Goal: Contribute content: Contribute content

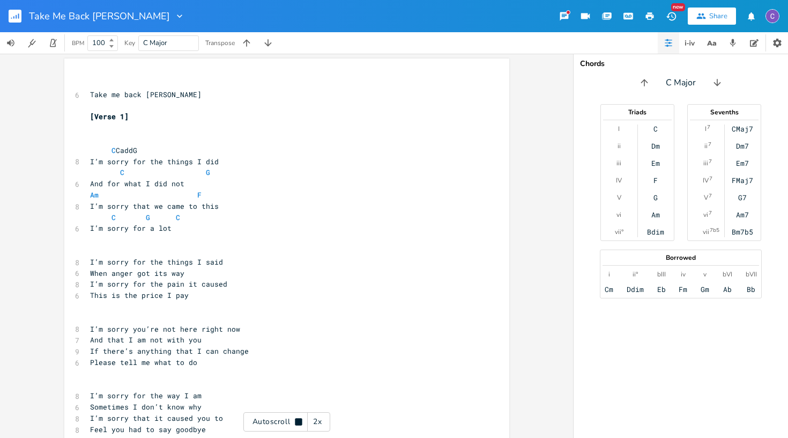
click at [14, 19] on rect "button" at bounding box center [15, 16] width 13 height 13
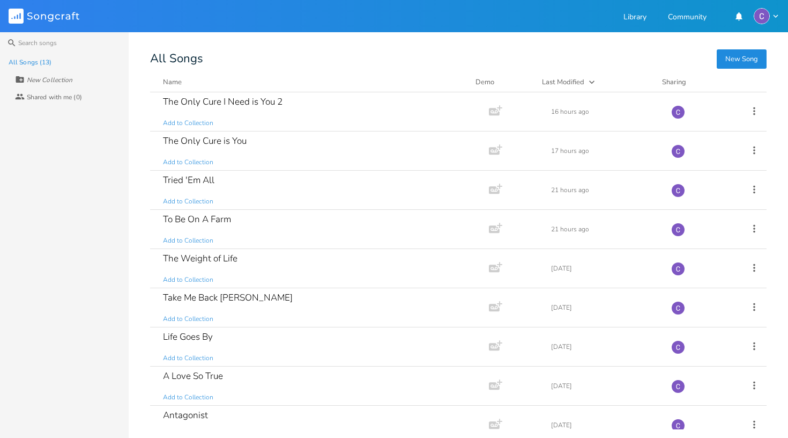
click at [739, 64] on button "New Song" at bounding box center [742, 58] width 50 height 19
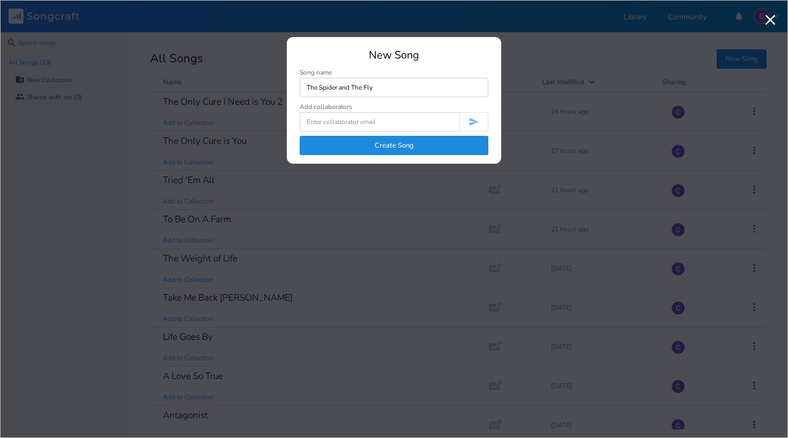
type input "The Spider and The Fly"
click at [423, 147] on button "Create Song" at bounding box center [394, 145] width 189 height 19
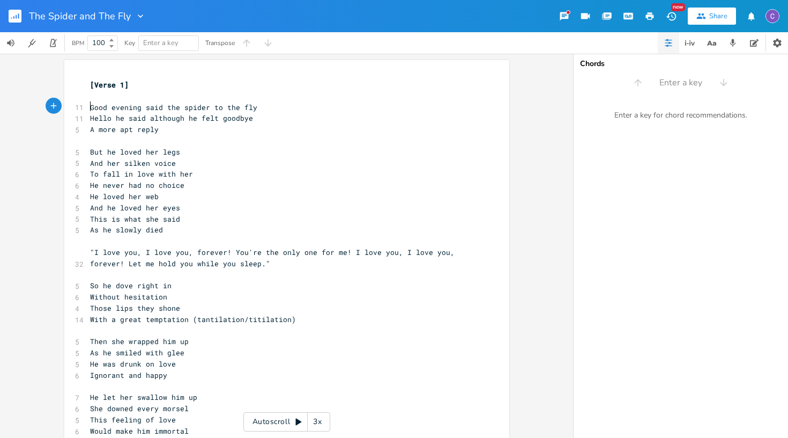
click at [88, 104] on pre "Good evening said the spider to the fly" at bounding box center [281, 107] width 387 height 11
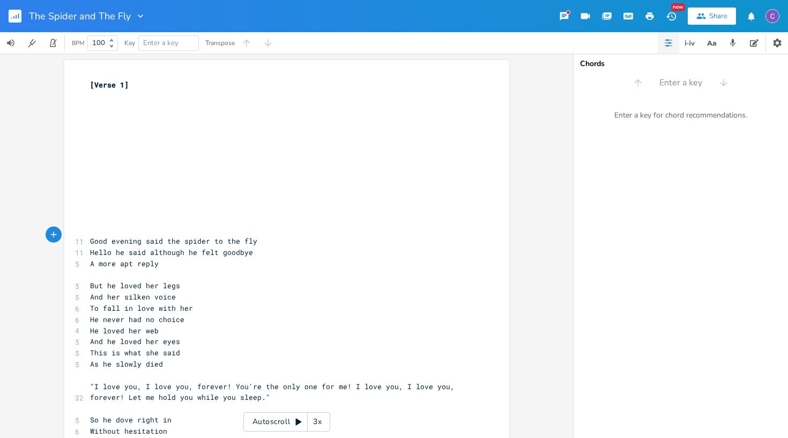
click at [94, 136] on pre "​" at bounding box center [281, 140] width 387 height 11
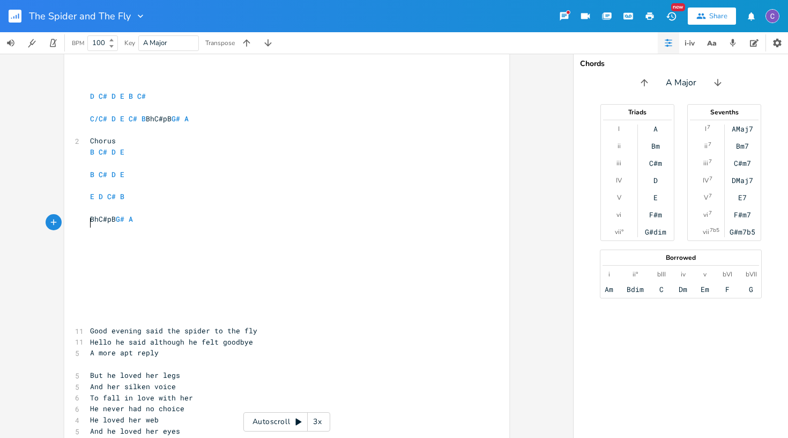
scroll to position [39, 0]
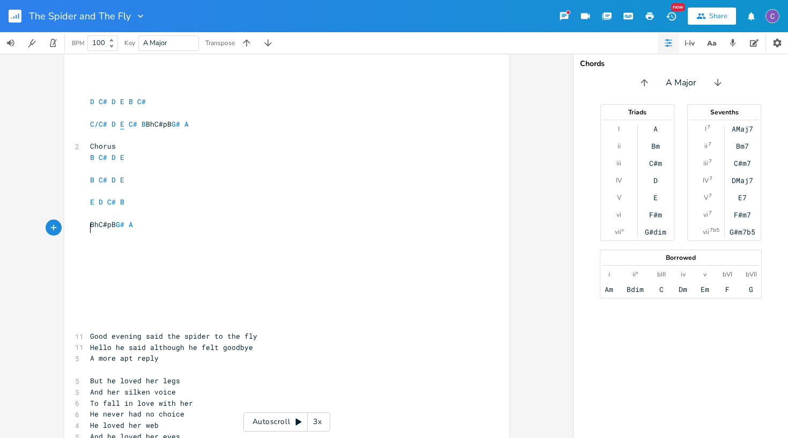
click at [120, 122] on span "E" at bounding box center [122, 124] width 4 height 10
click at [139, 188] on icon "Next" at bounding box center [138, 186] width 6 height 6
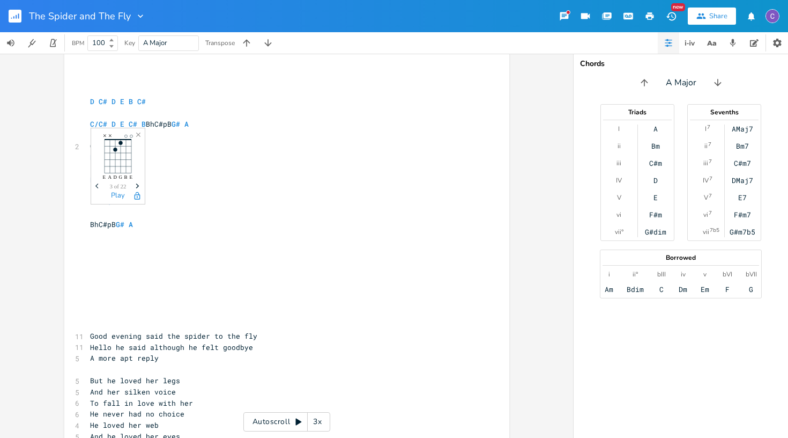
click at [139, 188] on icon "Next" at bounding box center [138, 186] width 6 height 6
click at [159, 186] on icon "button" at bounding box center [158, 185] width 3 height 5
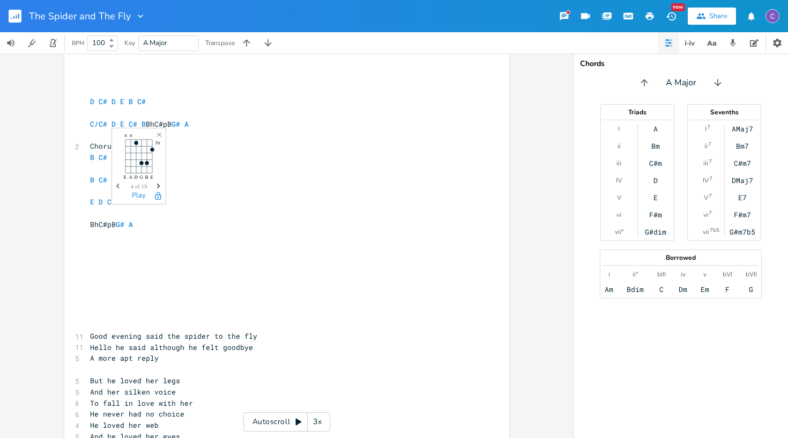
click at [159, 186] on icon "button" at bounding box center [158, 185] width 3 height 5
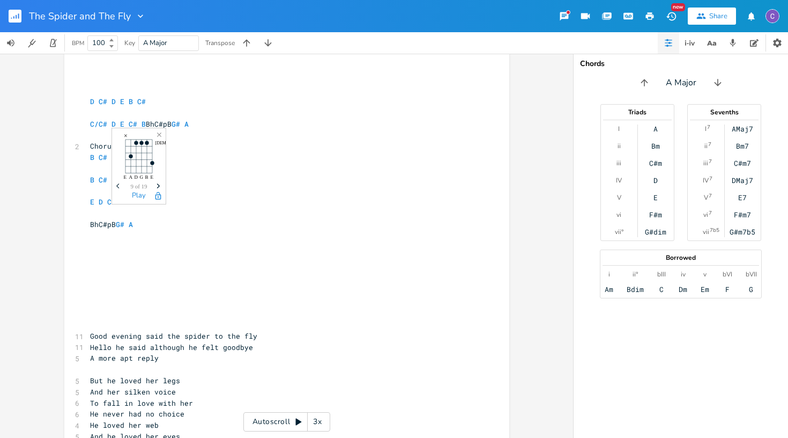
click at [159, 186] on icon "button" at bounding box center [158, 185] width 3 height 5
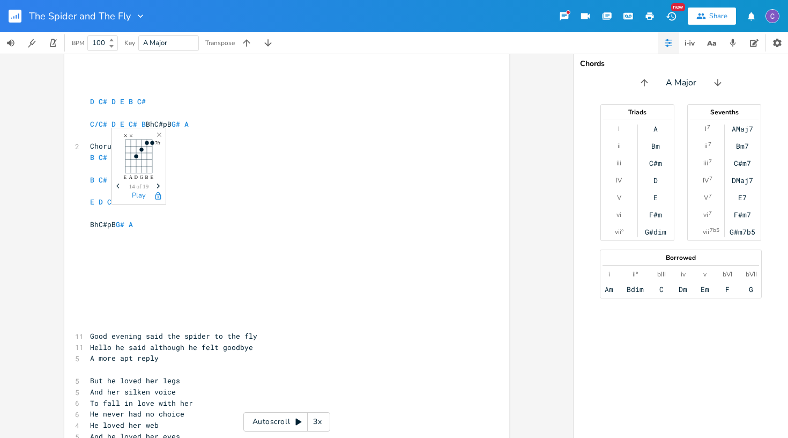
click at [159, 186] on icon "button" at bounding box center [158, 185] width 3 height 5
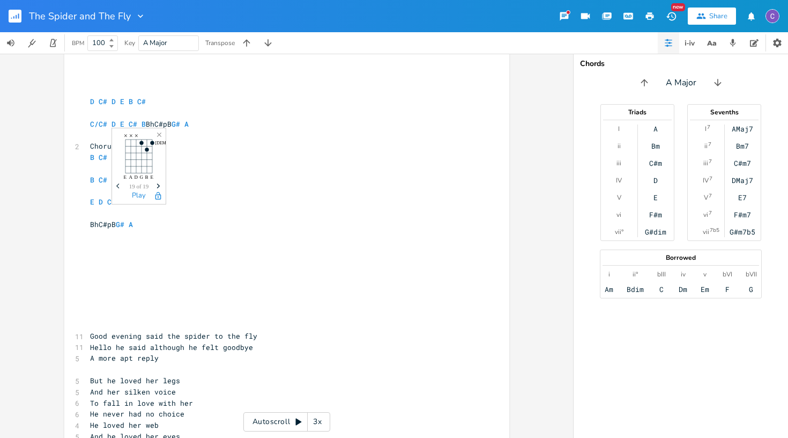
click at [159, 186] on icon "button" at bounding box center [158, 185] width 3 height 5
click at [119, 187] on icon "Previous" at bounding box center [119, 186] width 6 height 6
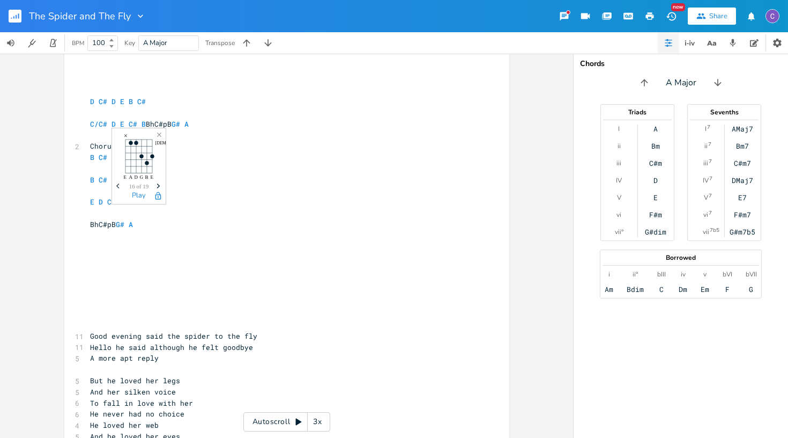
click at [119, 187] on icon "Previous" at bounding box center [119, 186] width 6 height 6
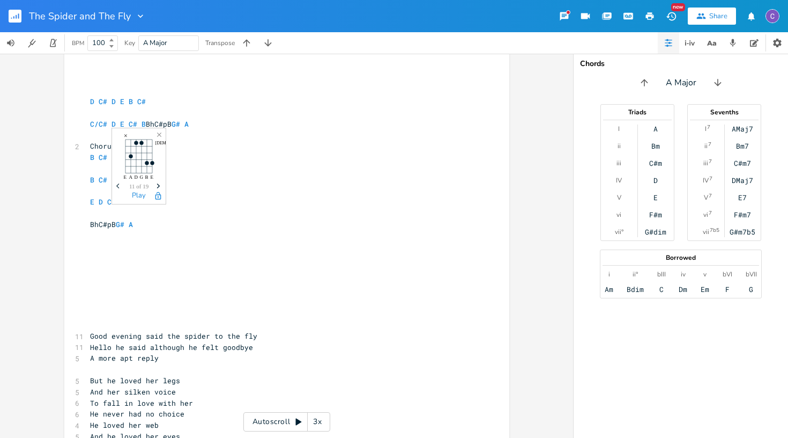
click at [119, 187] on icon "Previous" at bounding box center [119, 186] width 6 height 6
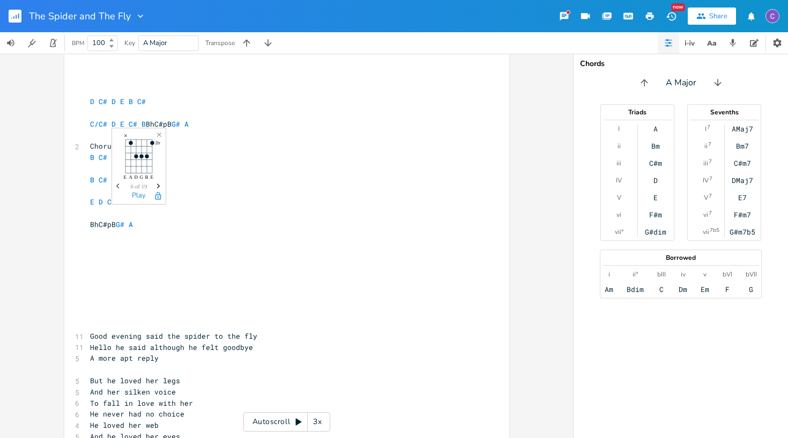
click at [158, 137] on icon "Close" at bounding box center [160, 135] width 8 height 8
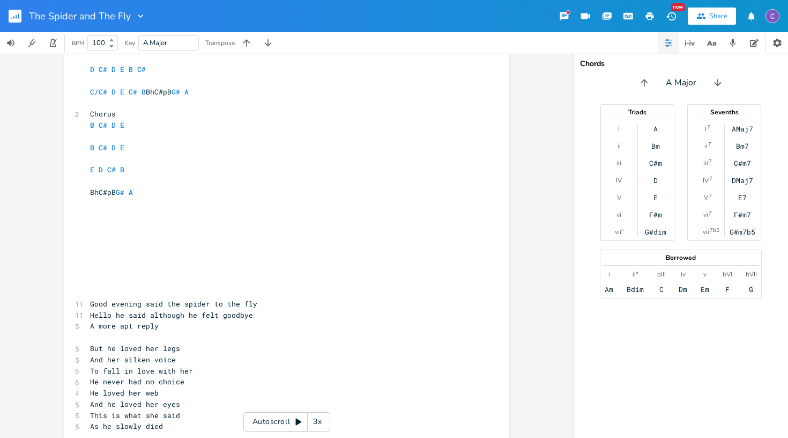
scroll to position [70, 0]
click at [89, 288] on pre "​" at bounding box center [281, 293] width 387 height 11
type textarea "Am."
drag, startPoint x: 99, startPoint y: 282, endPoint x: 87, endPoint y: 282, distance: 12.3
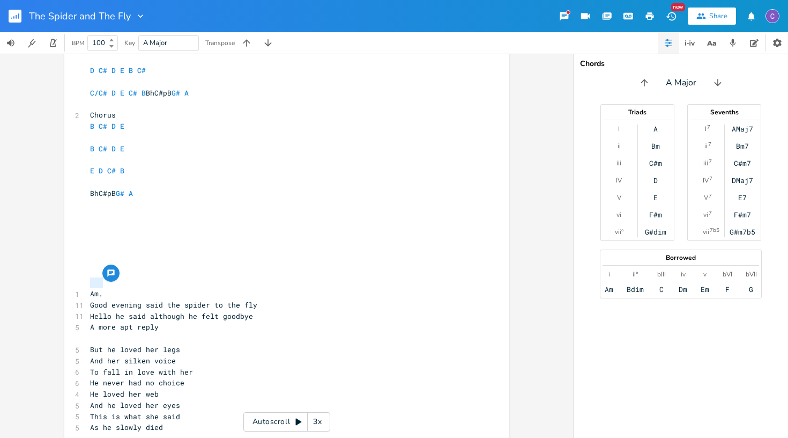
click at [90, 289] on span "Am." at bounding box center [96, 294] width 13 height 10
type textarea "C. G. Am"
click at [285, 299] on pre "Good evening said the spider to the fly" at bounding box center [281, 304] width 387 height 11
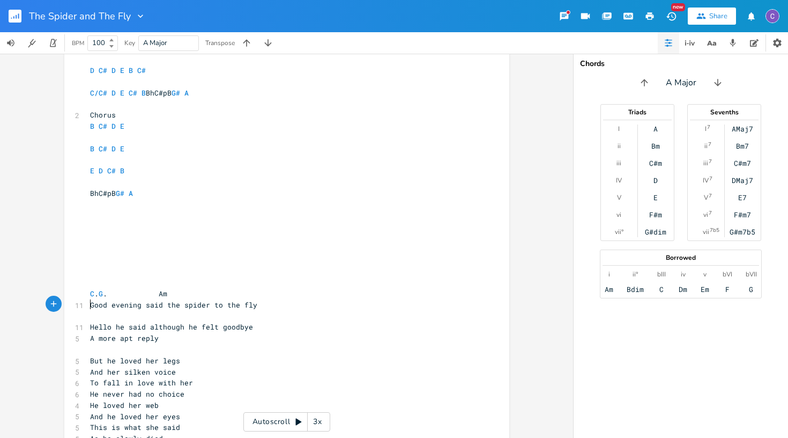
click at [167, 289] on span "C . G . Am" at bounding box center [128, 294] width 77 height 10
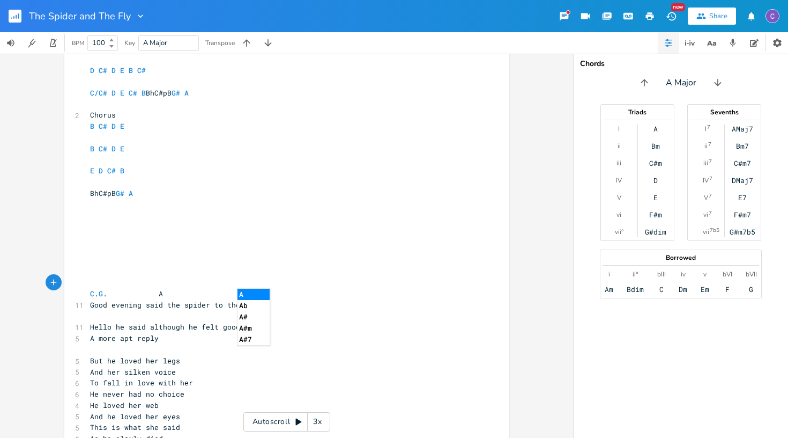
scroll to position [0, 10]
type textarea "Am"
click at [249, 297] on li "Am" at bounding box center [254, 294] width 33 height 11
click at [264, 311] on pre "​" at bounding box center [281, 316] width 387 height 11
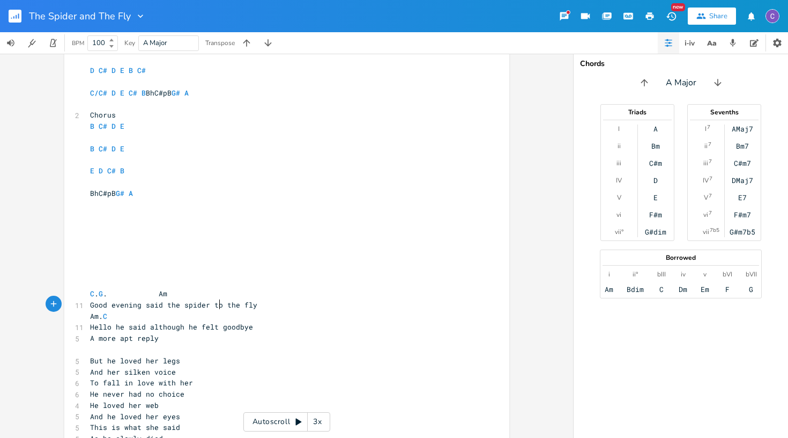
type textarea "Am. C"
type textarea "G"
click at [202, 333] on pre "A more apt reply" at bounding box center [281, 338] width 387 height 11
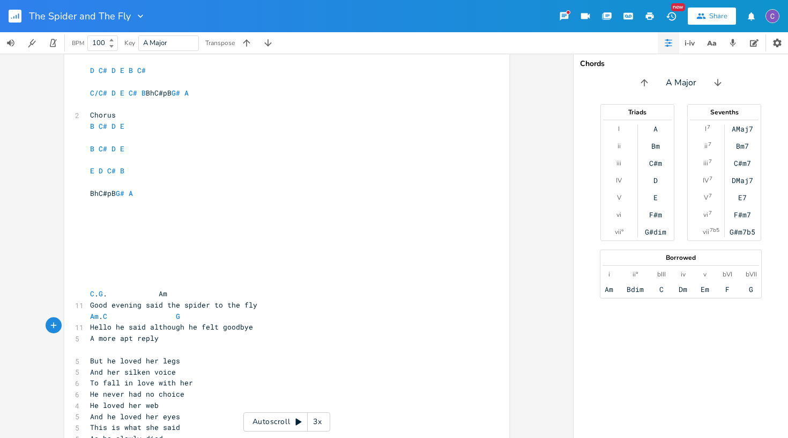
click at [258, 321] on pre "Hello he said although he felt goodbye" at bounding box center [281, 326] width 387 height 11
type textarea "G. Am"
click at [193, 355] on pre "​" at bounding box center [281, 360] width 387 height 11
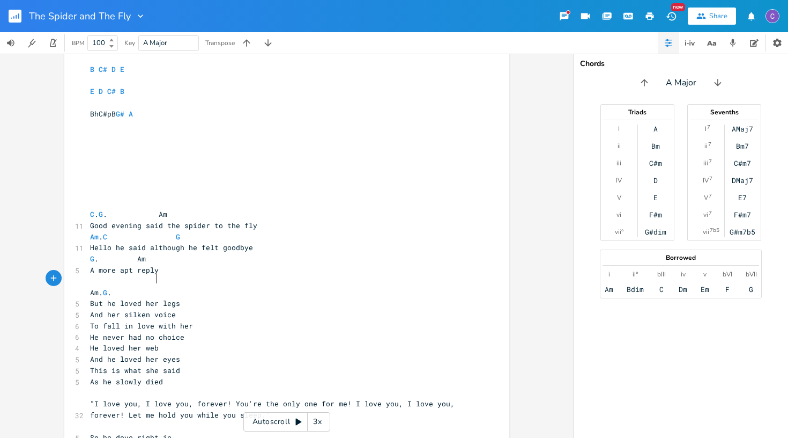
scroll to position [0, 35]
type textarea "Am. G. C"
click at [225, 298] on pre "But he loved her legs" at bounding box center [281, 303] width 387 height 11
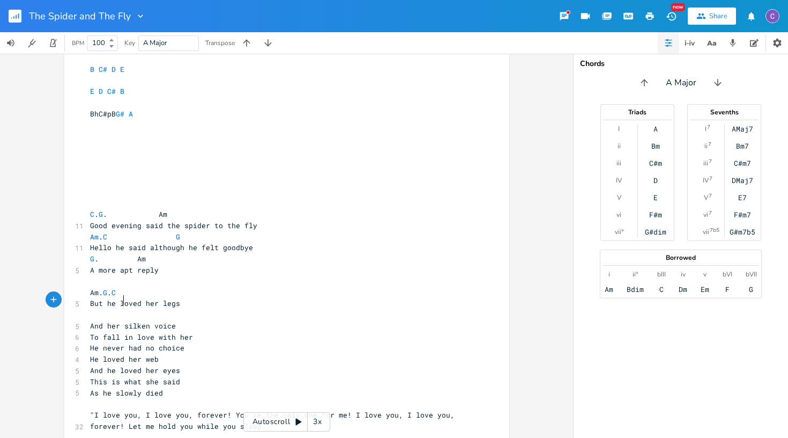
scroll to position [0, 12]
type textarea "G."
type textarea "C"
click at [178, 308] on li "C" at bounding box center [166, 311] width 32 height 11
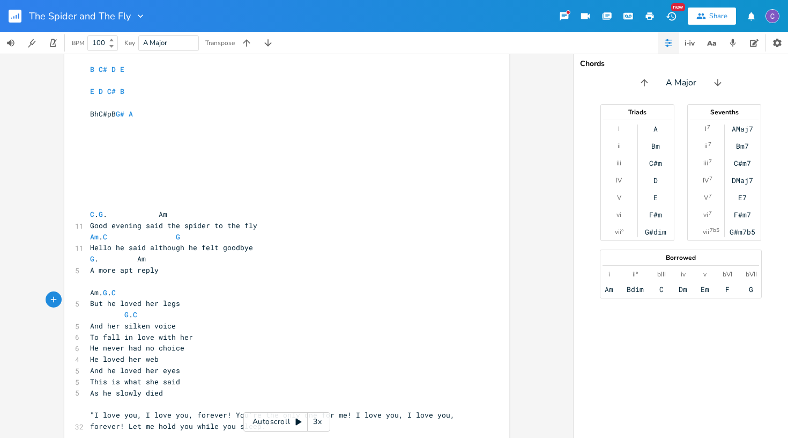
click at [201, 320] on pre "And her silken voice" at bounding box center [281, 325] width 387 height 11
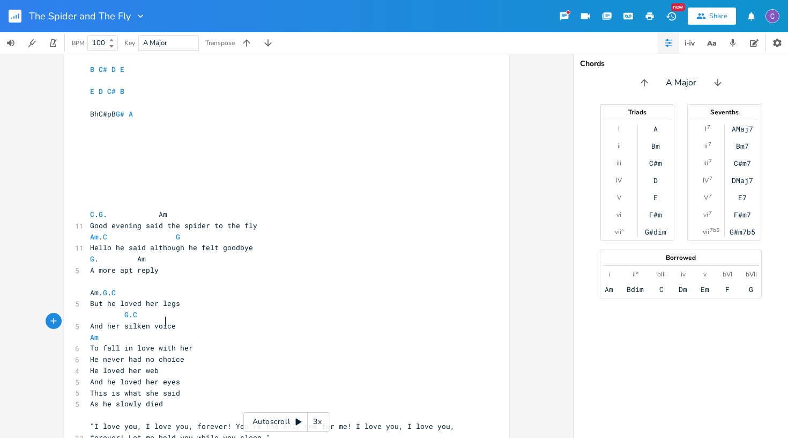
scroll to position [0, 38]
type textarea "Am G"
click at [202, 331] on pre "Am G" at bounding box center [281, 336] width 387 height 11
click at [201, 353] on pre "He never had no choice" at bounding box center [281, 358] width 387 height 11
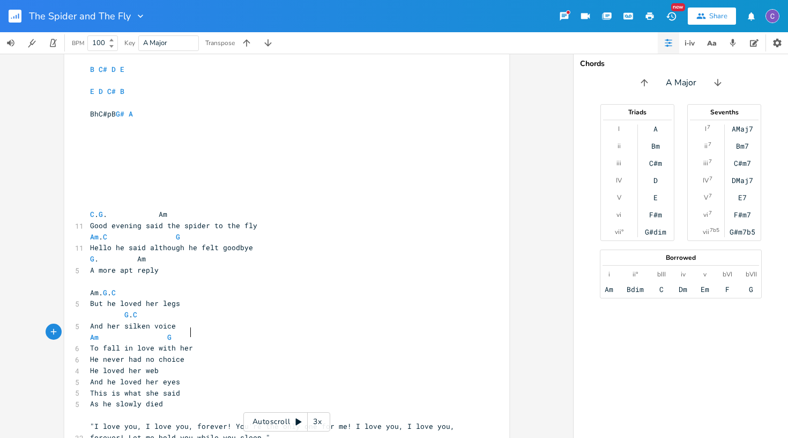
click at [199, 342] on pre "To fall in love with her" at bounding box center [281, 347] width 387 height 11
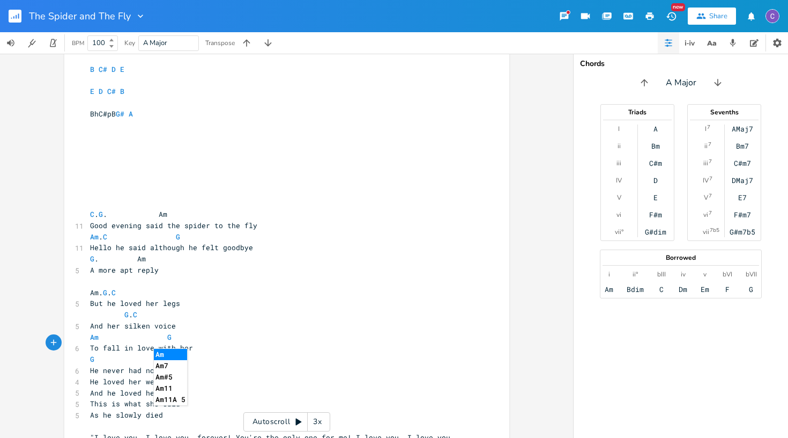
type textarea "G Am"
type textarea "G."
drag, startPoint x: 127, startPoint y: 300, endPoint x: 120, endPoint y: 300, distance: 7.5
click at [120, 309] on span "G . C" at bounding box center [113, 314] width 47 height 10
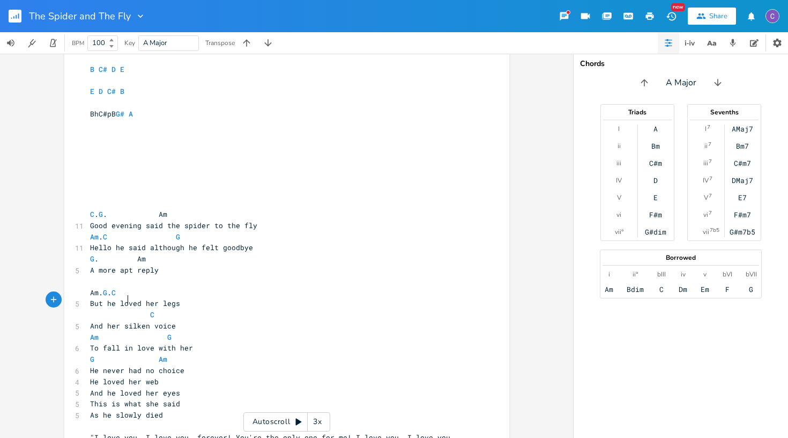
scroll to position [0, 1]
click at [150, 309] on pre "C" at bounding box center [281, 314] width 387 height 11
type textarea "G"
click at [212, 309] on pre "G" at bounding box center [281, 314] width 387 height 11
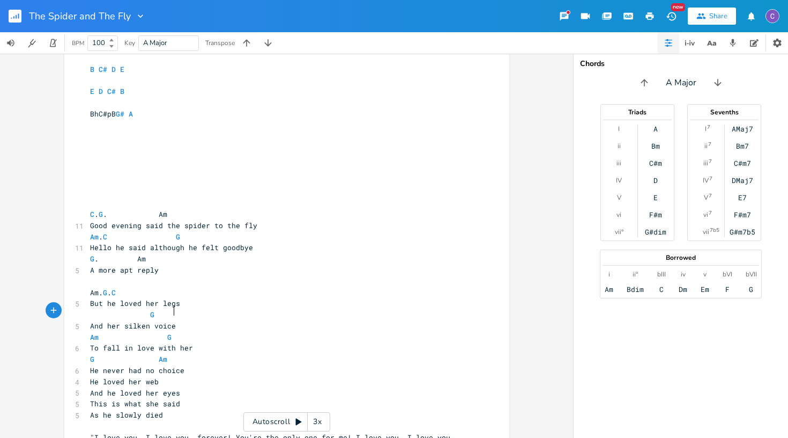
click at [234, 320] on pre "And her silken voice" at bounding box center [281, 325] width 387 height 11
click at [119, 309] on span "G" at bounding box center [122, 314] width 64 height 10
type textarea "C"
click at [209, 331] on pre "Am G" at bounding box center [281, 336] width 387 height 11
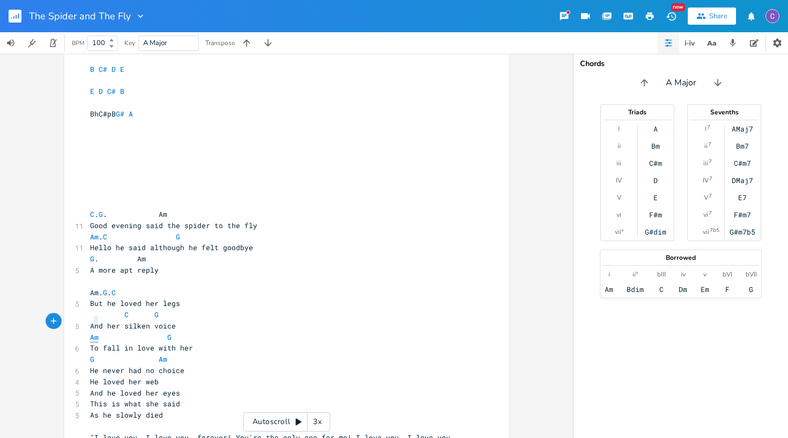
type textarea "Am"
drag, startPoint x: 96, startPoint y: 324, endPoint x: 87, endPoint y: 324, distance: 9.1
click at [90, 332] on span "Am G" at bounding box center [133, 337] width 86 height 10
type textarea "C"
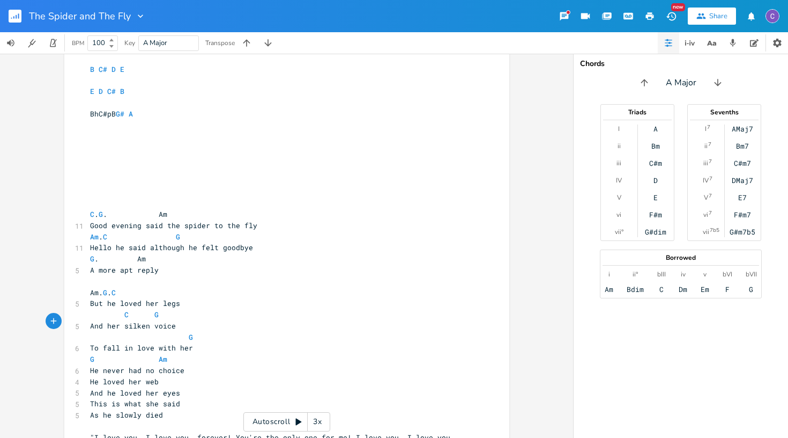
scroll to position [0, 15]
click at [186, 332] on span "C G" at bounding box center [146, 337] width 112 height 10
type textarea "C"
type textarea "G"
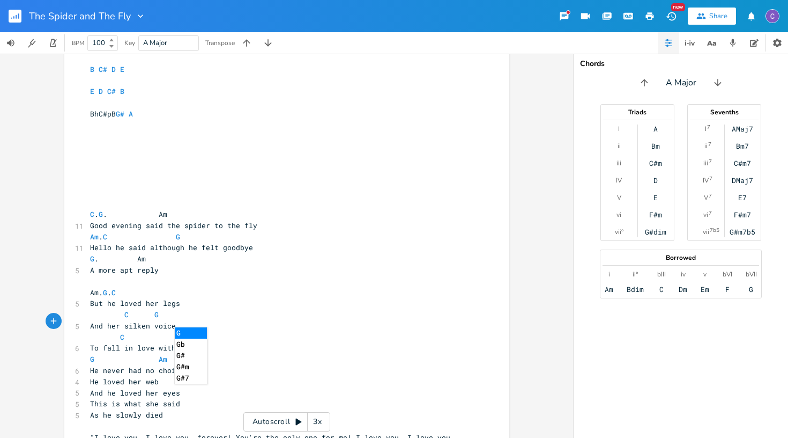
click at [123, 354] on span "G Am" at bounding box center [131, 359] width 82 height 10
click at [95, 354] on span "G Am" at bounding box center [131, 359] width 82 height 10
click at [255, 353] on pre "G Am" at bounding box center [281, 358] width 387 height 11
drag, startPoint x: 117, startPoint y: 333, endPoint x: 88, endPoint y: 333, distance: 29.0
click at [90, 343] on span "To fall in love with her" at bounding box center [141, 348] width 103 height 10
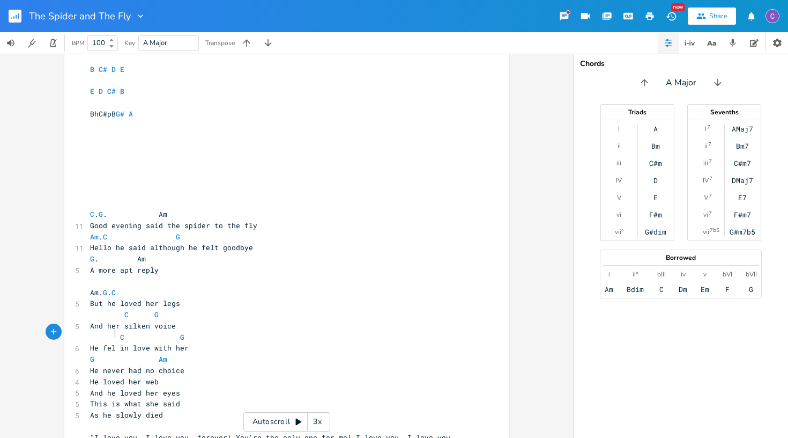
scroll to position [0, 18]
type textarea "He fell"
drag, startPoint x: 149, startPoint y: 353, endPoint x: 142, endPoint y: 354, distance: 7.0
click at [142, 365] on span "He never had no choice" at bounding box center [137, 370] width 94 height 10
type textarea "a"
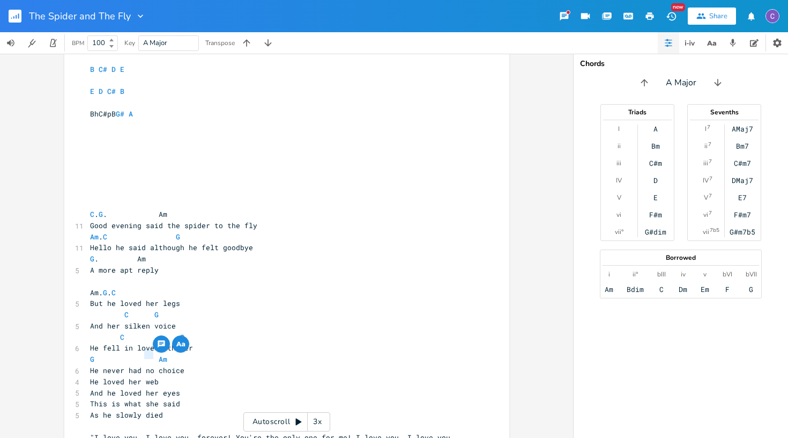
scroll to position [0, 3]
click at [257, 353] on pre "G Am" at bounding box center [281, 358] width 387 height 11
click at [238, 365] on pre "He never had a choice" at bounding box center [281, 370] width 387 height 11
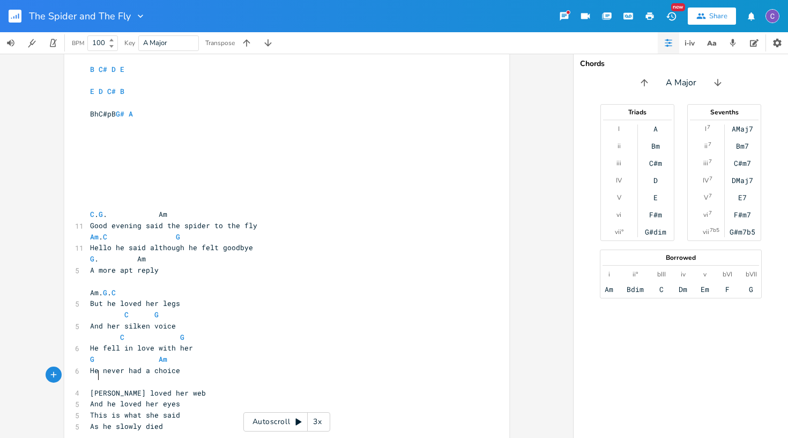
scroll to position [0, 11]
type textarea "And h"
click at [90, 377] on span "​" at bounding box center [90, 382] width 0 height 10
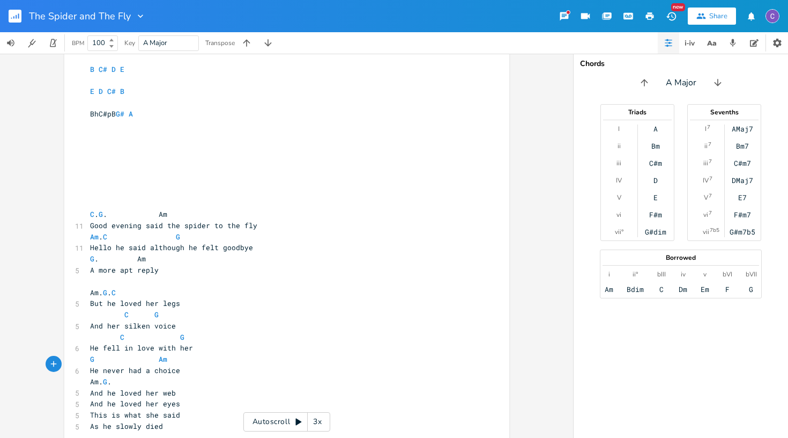
type textarea "Am. G. C"
click at [222, 376] on pre "Am. G . C" at bounding box center [281, 381] width 387 height 11
click at [212, 376] on pre "Am. G . C" at bounding box center [281, 381] width 387 height 11
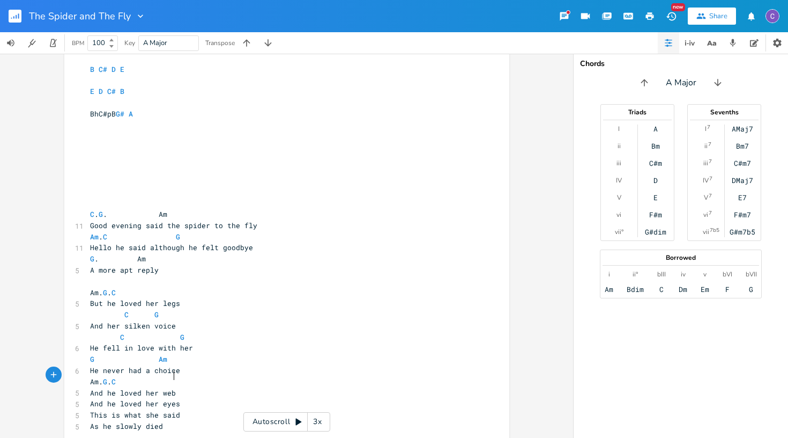
click at [188, 387] on pre "And he loved her web" at bounding box center [281, 392] width 387 height 11
click at [90, 332] on span "C G" at bounding box center [139, 337] width 99 height 10
type textarea "Am"
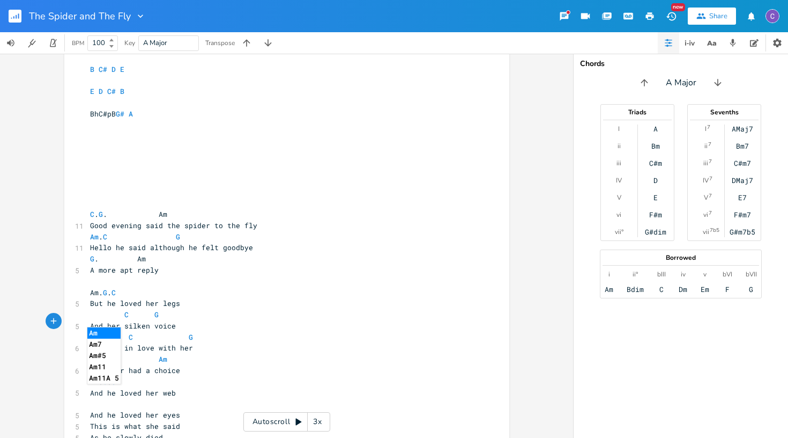
click at [200, 365] on pre "He never had a choice" at bounding box center [281, 370] width 387 height 11
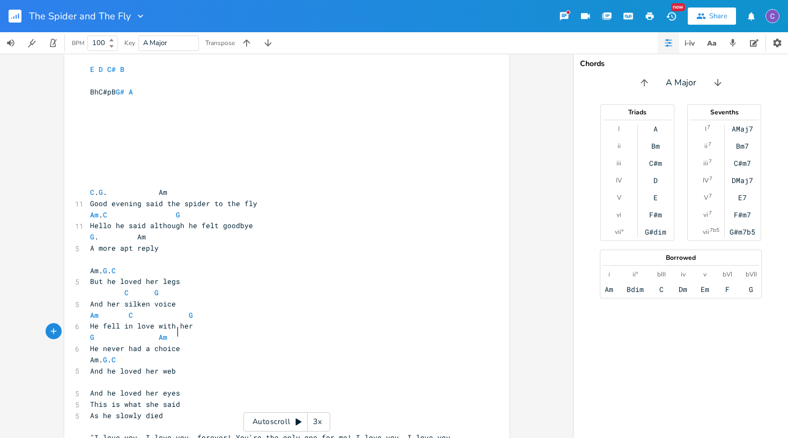
scroll to position [189, 0]
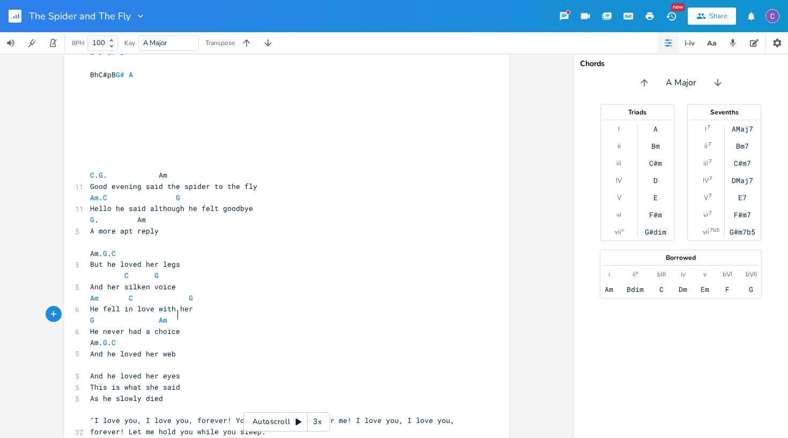
click at [105, 359] on pre "​" at bounding box center [281, 364] width 387 height 11
type textarea "C. G"
click at [191, 370] on pre "And he loved her eyes" at bounding box center [281, 375] width 387 height 11
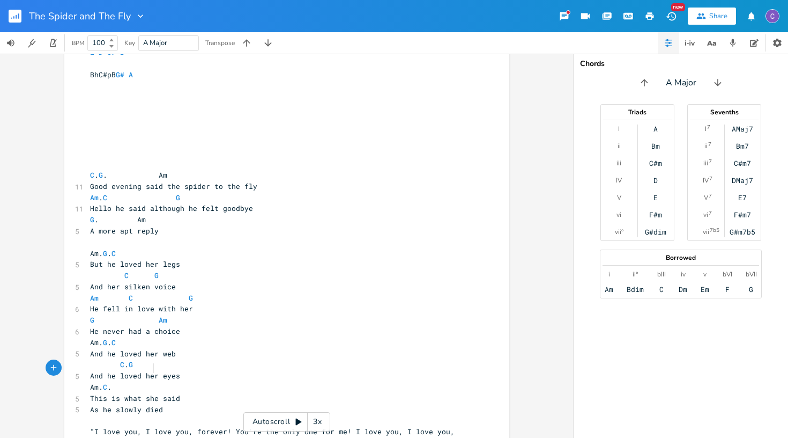
scroll to position [0, 34]
type textarea "Am. C. G"
click at [228, 393] on pre "This is what she said" at bounding box center [281, 398] width 387 height 11
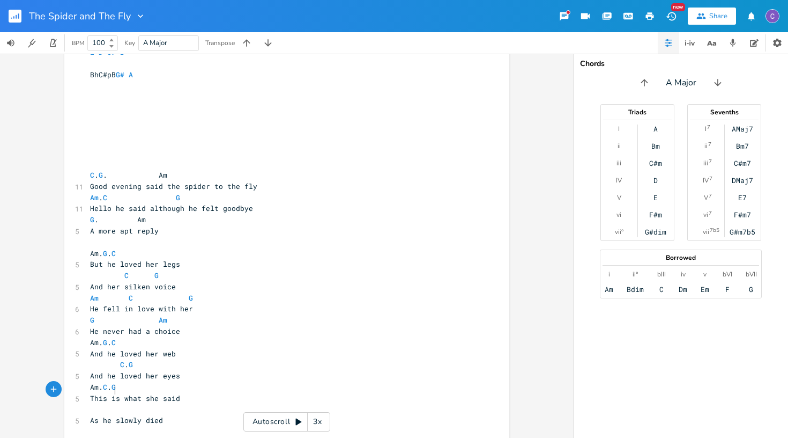
scroll to position [0, 11]
type textarea "G. Am"
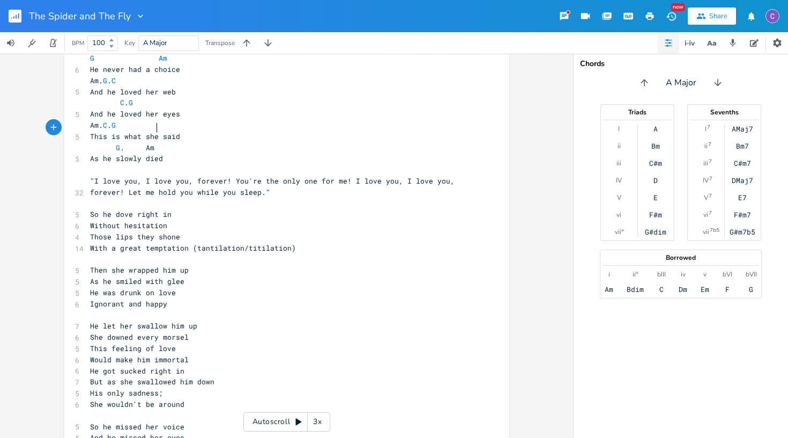
scroll to position [451, 0]
click at [93, 164] on pre "​" at bounding box center [281, 169] width 387 height 11
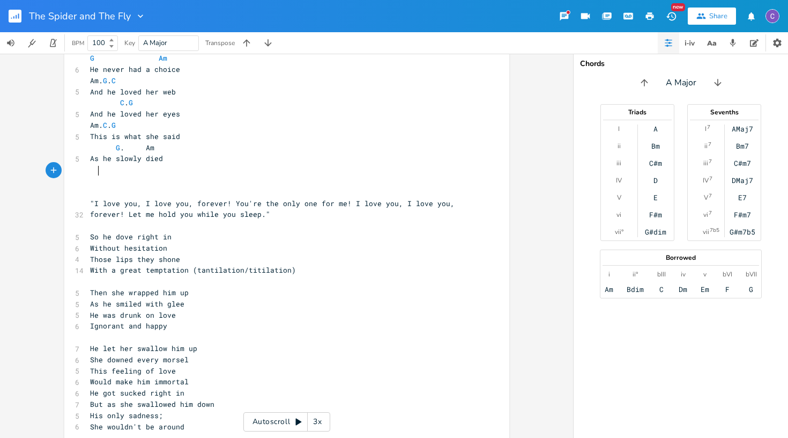
scroll to position [0, 4]
type textarea "G."
type textarea "C."
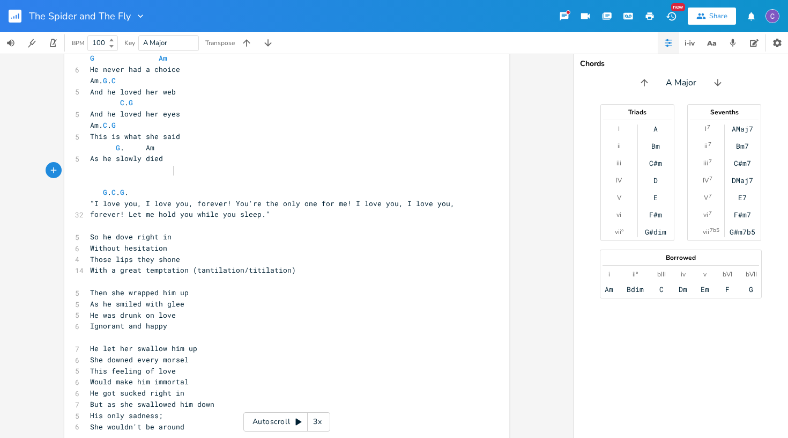
type textarea "G."
type textarea "C. G C. Am"
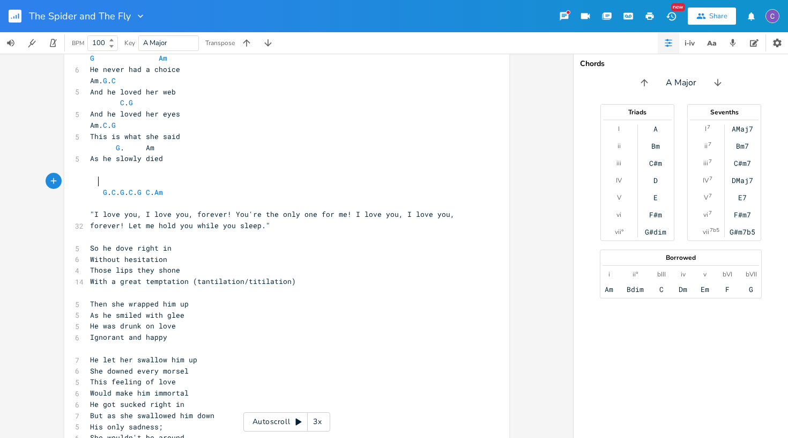
click at [88, 209] on pre ""I love you, I love you, forever! You're the only one for me! I love you, I lov…" at bounding box center [281, 220] width 387 height 23
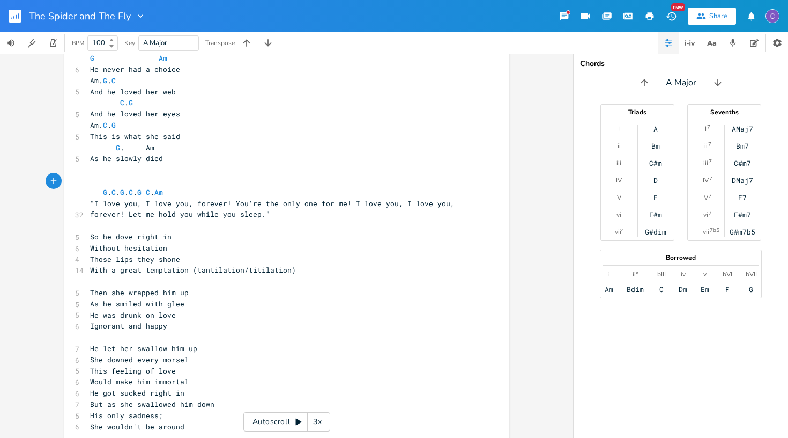
click at [237, 198] on span ""I love you, I love you, forever! You're the only one for me! I love you, I lov…" at bounding box center [274, 208] width 369 height 21
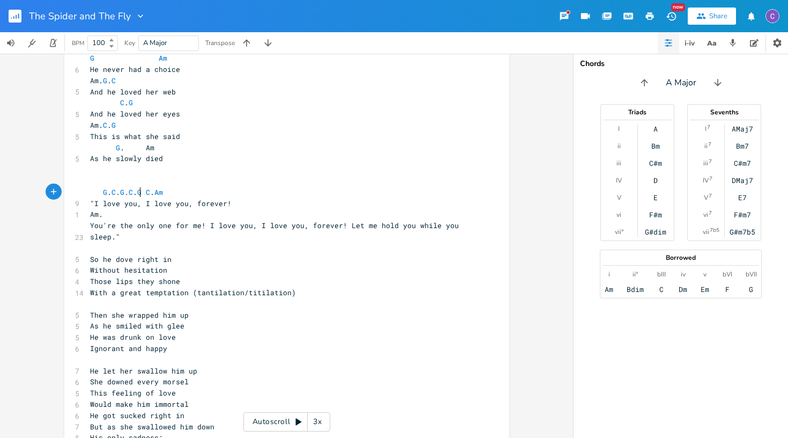
scroll to position [0, 23]
type textarea "Am. C."
type textarea "G"
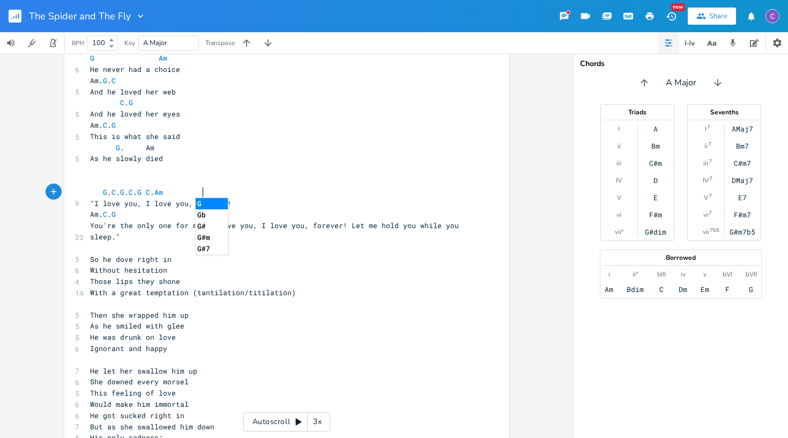
click at [324, 276] on pre "Those lips they shone" at bounding box center [281, 281] width 387 height 11
click at [212, 220] on span "You're the only one for me! I love you, I love you, forever! Let me hold you wh…" at bounding box center [276, 230] width 373 height 21
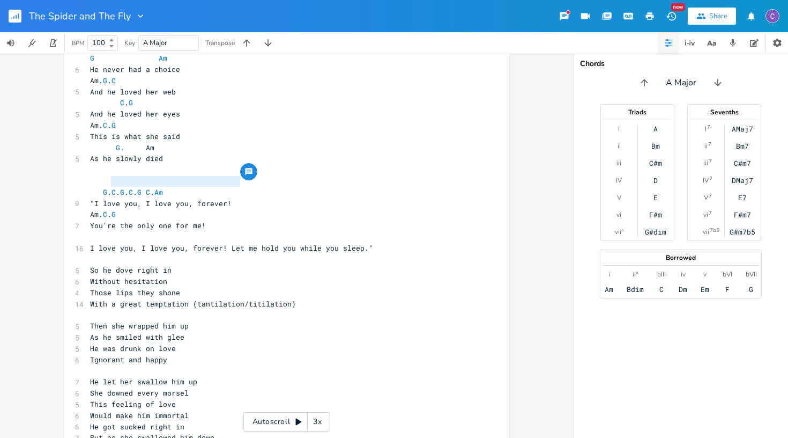
type textarea "G. C. G. C. G C. Am "I love you, I love you, forever!"
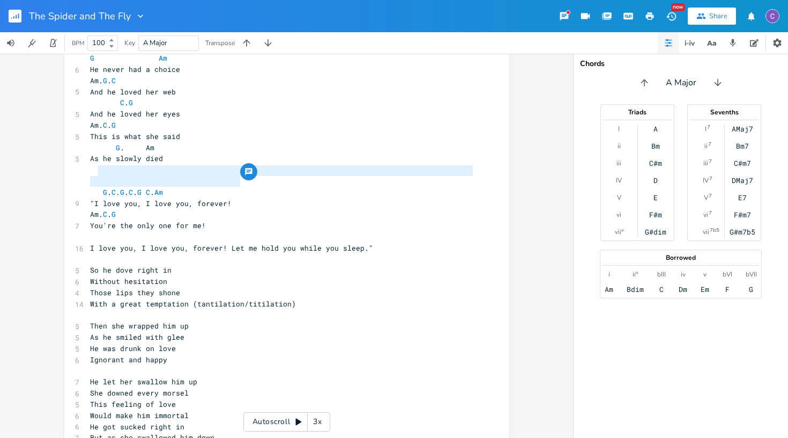
drag, startPoint x: 237, startPoint y: 179, endPoint x: 93, endPoint y: 173, distance: 143.3
click at [93, 173] on div "[Verse 1] ​ ​ ​ ​ D C# D E B C# ​ C/C# D E C# B BhC#pB G# A ​ 2 Chorus B C# D E…" at bounding box center [281, 114] width 387 height 970
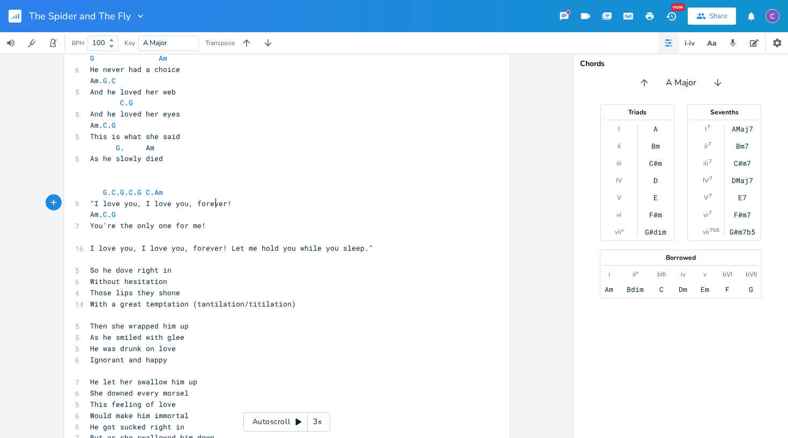
click at [233, 220] on pre "You're the only one for me!" at bounding box center [281, 225] width 387 height 11
click at [233, 243] on span "I love you, I love you, forever! Let me hold you while you sleep."" at bounding box center [231, 248] width 283 height 10
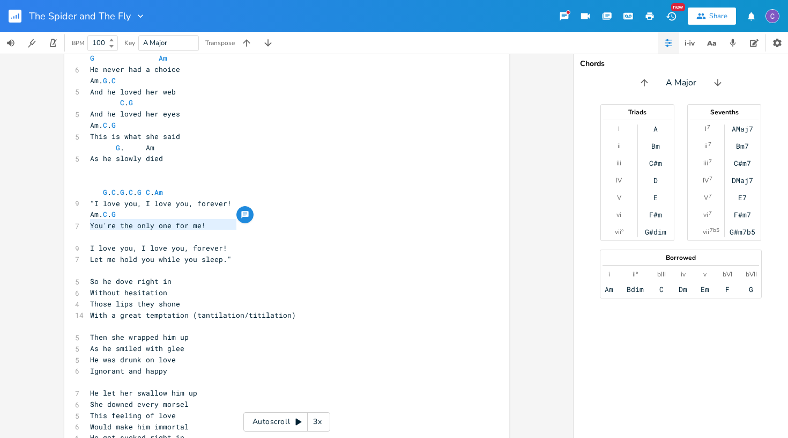
type textarea "I love you, I love you, forever!"
drag, startPoint x: 240, startPoint y: 224, endPoint x: 93, endPoint y: 222, distance: 147.0
click at [93, 242] on pre "I love you, I love you, forever!" at bounding box center [281, 247] width 387 height 11
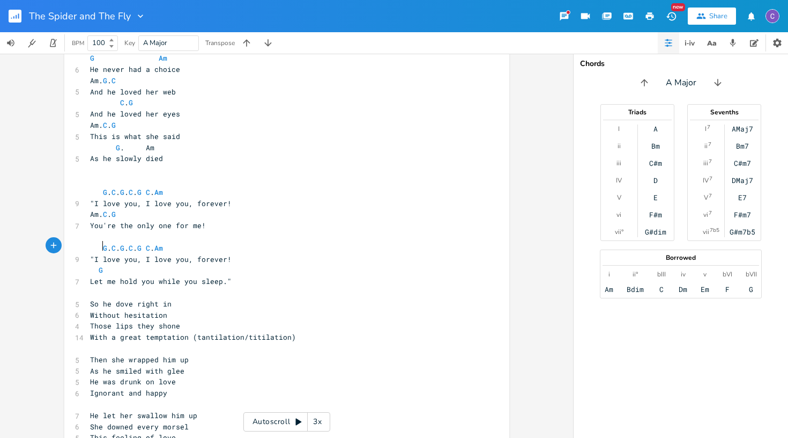
scroll to position [0, 4]
type textarea "G."
type textarea "Am"
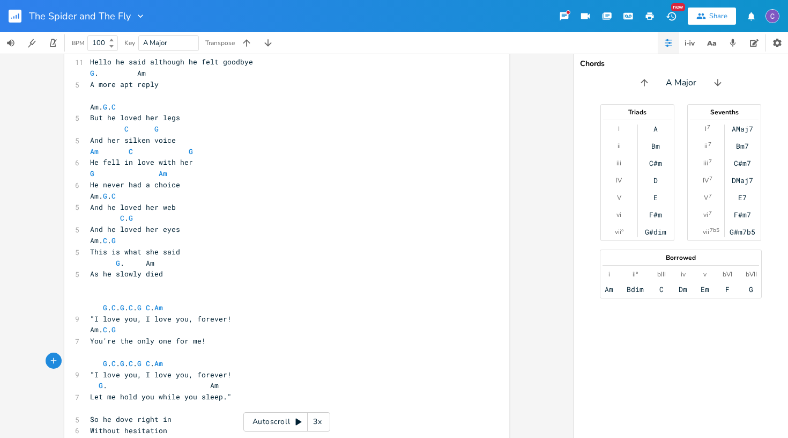
scroll to position [336, 0]
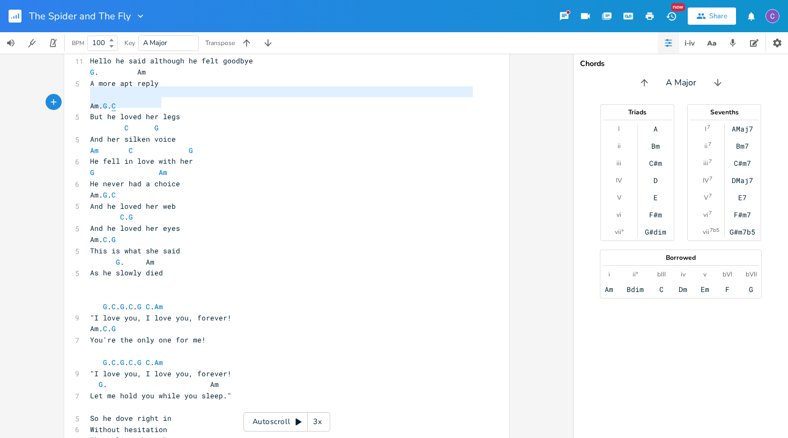
type textarea "Am. G. C"
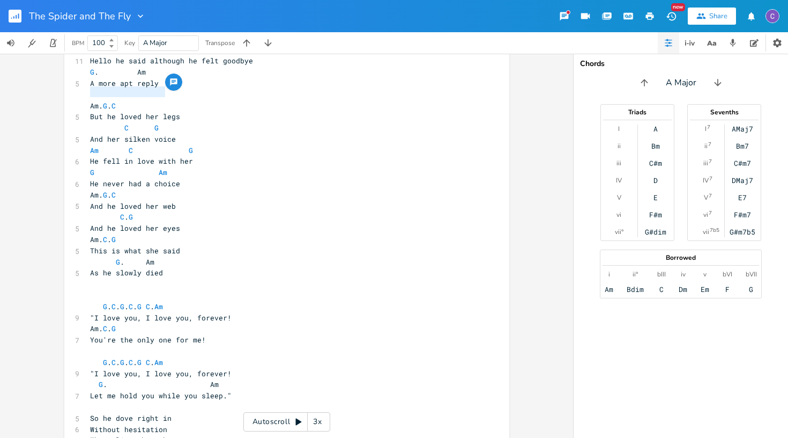
drag, startPoint x: 86, startPoint y: 91, endPoint x: 162, endPoint y: 92, distance: 76.2
click at [162, 100] on pre "Am. G . C" at bounding box center [281, 105] width 387 height 11
click at [97, 401] on pre "​" at bounding box center [281, 406] width 387 height 11
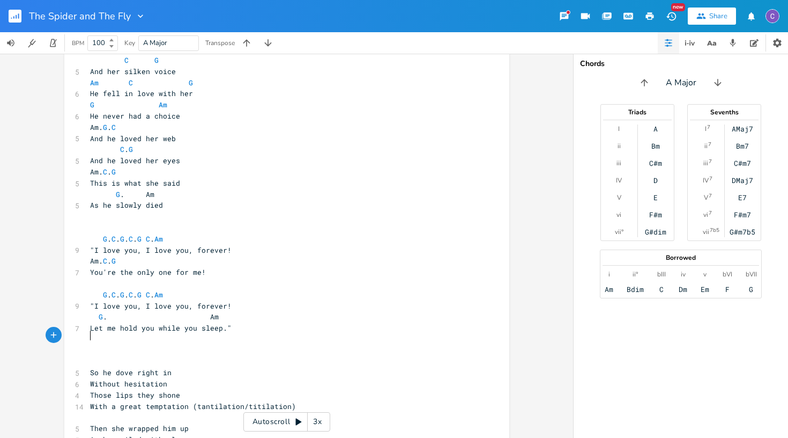
scroll to position [409, 0]
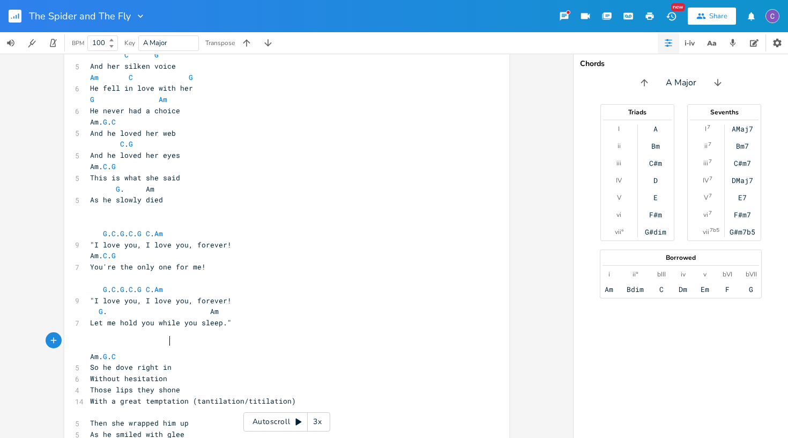
click at [179, 362] on pre "So he dove right in" at bounding box center [281, 367] width 387 height 11
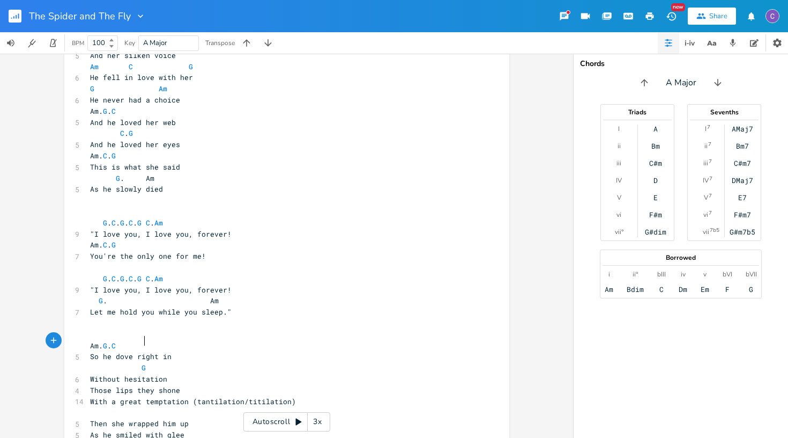
scroll to position [0, 22]
type textarea "G"
click at [187, 373] on pre "Without hesitation" at bounding box center [281, 378] width 387 height 11
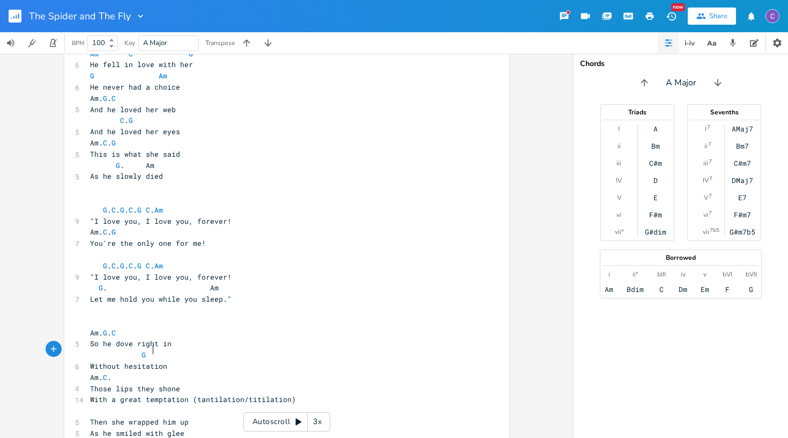
scroll to position [0, 33]
type textarea "Am. C. G"
click at [259, 383] on pre "Those lips they shone" at bounding box center [281, 388] width 387 height 11
type textarea "great temptation (tantilation/titilation)"
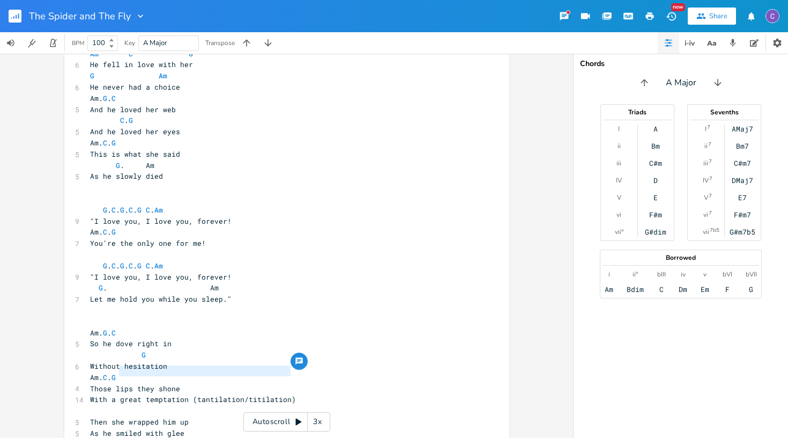
drag, startPoint x: 290, startPoint y: 372, endPoint x: 116, endPoint y: 371, distance: 173.8
click at [116, 394] on pre "With a great temptation (tantilation/titilation)" at bounding box center [281, 399] width 387 height 11
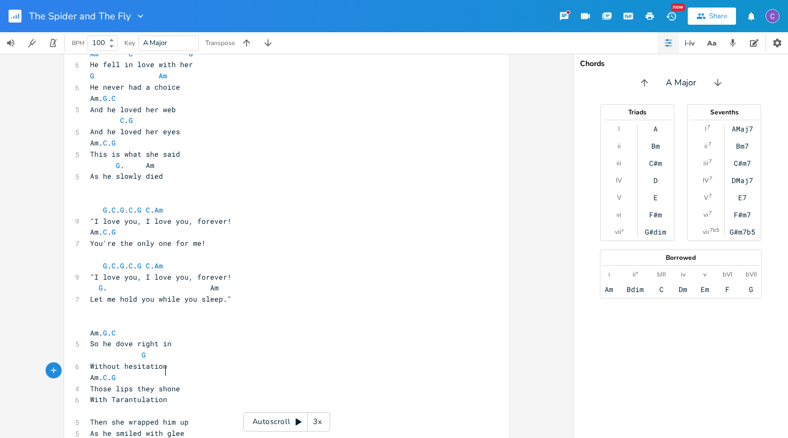
type textarea "Tarantulation"
click at [183, 383] on pre "Those lips they shone" at bounding box center [281, 388] width 387 height 11
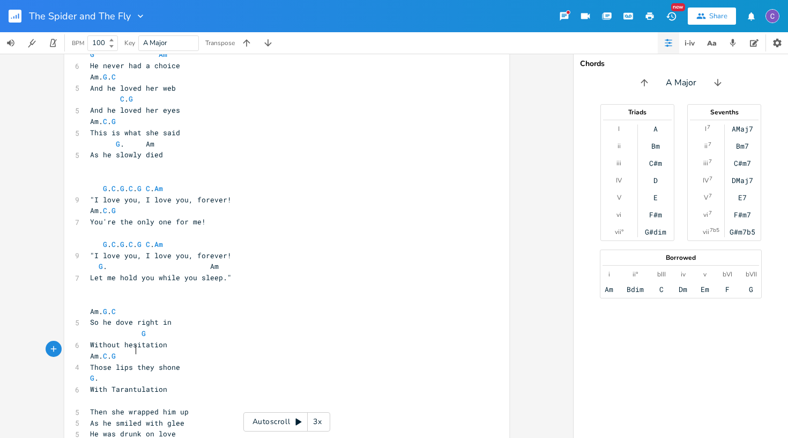
scroll to position [0, 21]
type textarea "G. Am"
click at [225, 384] on pre "With Tarantulation" at bounding box center [281, 389] width 387 height 11
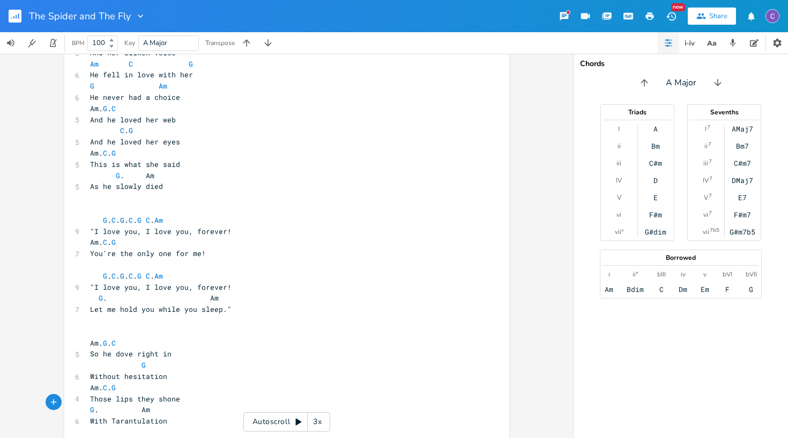
scroll to position [424, 0]
click at [93, 437] on pre "​" at bounding box center [281, 442] width 387 height 11
type textarea "Am."
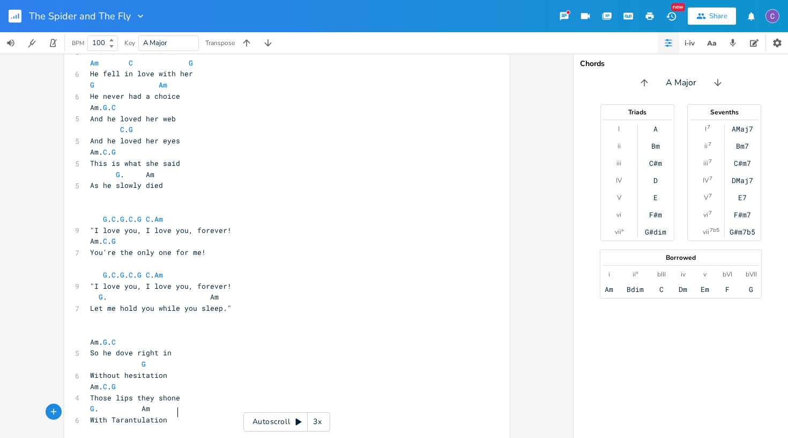
type textarea "G. C"
click at [222, 414] on pre "With Tarantulation" at bounding box center [281, 419] width 387 height 11
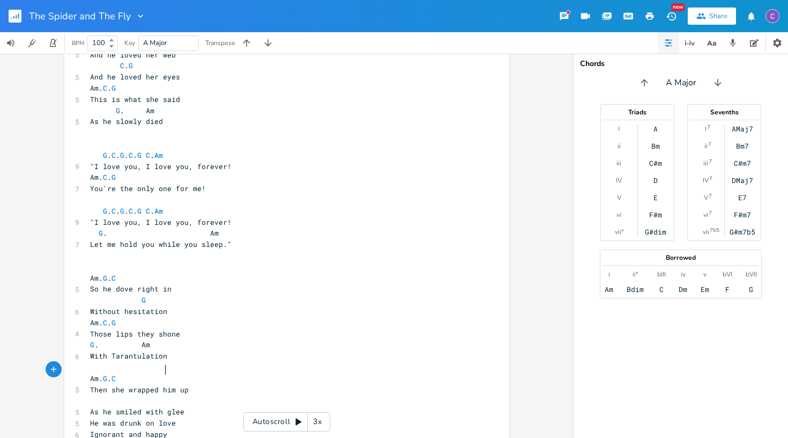
scroll to position [0, 27]
type textarea "G"
click at [295, 406] on pre "As he smiled with glee" at bounding box center [281, 411] width 387 height 11
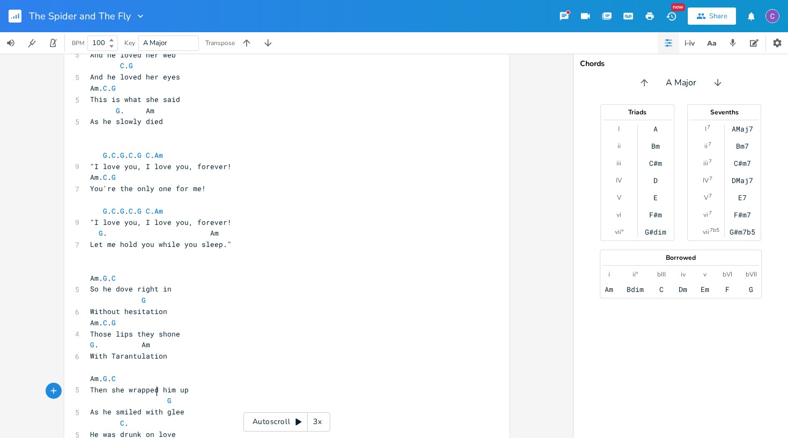
type textarea "C. G"
click at [197, 429] on pre "He was drunk on love" at bounding box center [281, 434] width 387 height 11
type textarea "Am"
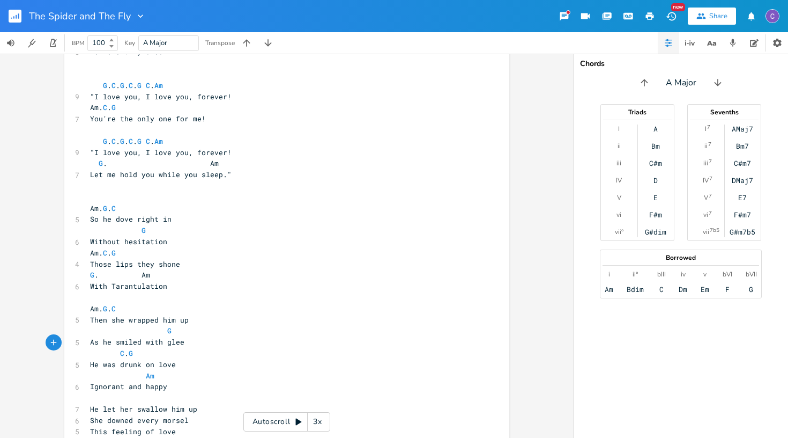
scroll to position [557, 0]
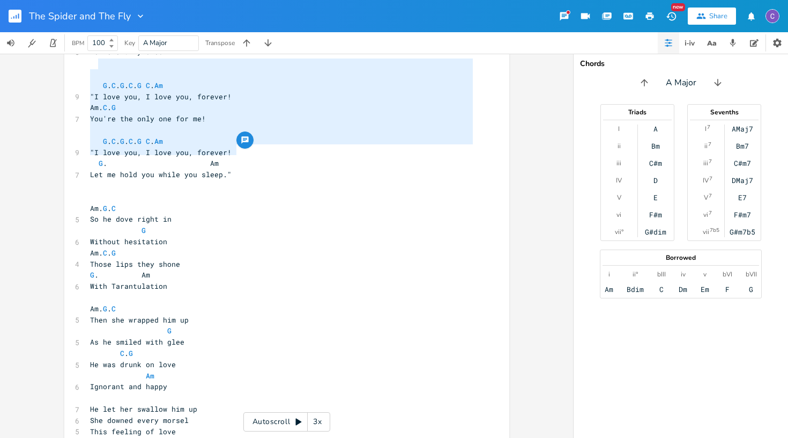
type textarea "G. C. G. C. G C. Am "I love you, I love you, forever! Am. C. G You're the only …"
drag, startPoint x: 95, startPoint y: 63, endPoint x: 242, endPoint y: 160, distance: 175.4
click at [242, 160] on div "[Verse 1] ​ ​ ​ ​ D C# D E B C# ​ C/C# D E C# B BhC#pB G# A ​ 2 Chorus B C# D E…" at bounding box center [281, 74] width 387 height 1104
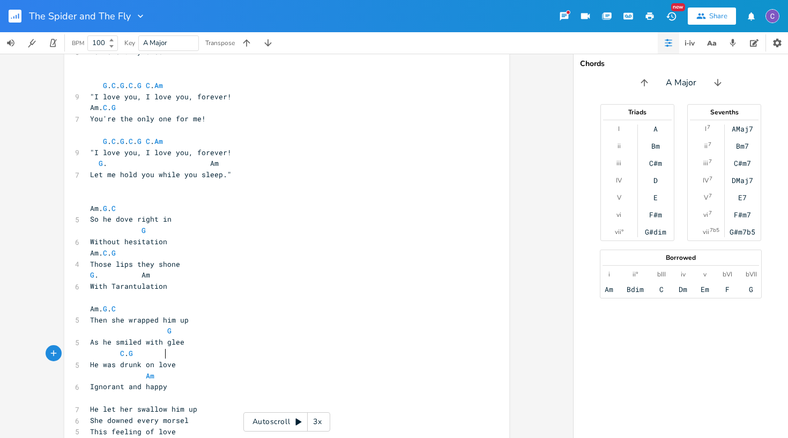
click at [220, 381] on pre "Ignorant and happy" at bounding box center [281, 386] width 387 height 11
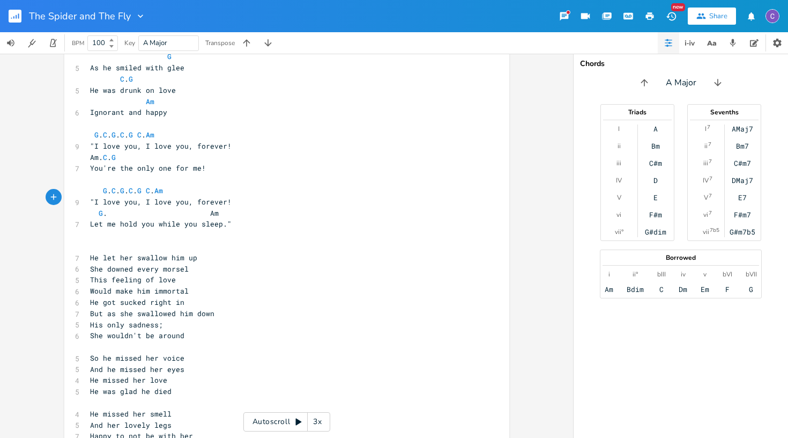
scroll to position [832, 0]
drag, startPoint x: 225, startPoint y: 188, endPoint x: 95, endPoint y: 185, distance: 129.9
click at [95, 218] on span "Let me hold you while you sleep."" at bounding box center [161, 223] width 142 height 10
type textarea "now be quiet whike =="
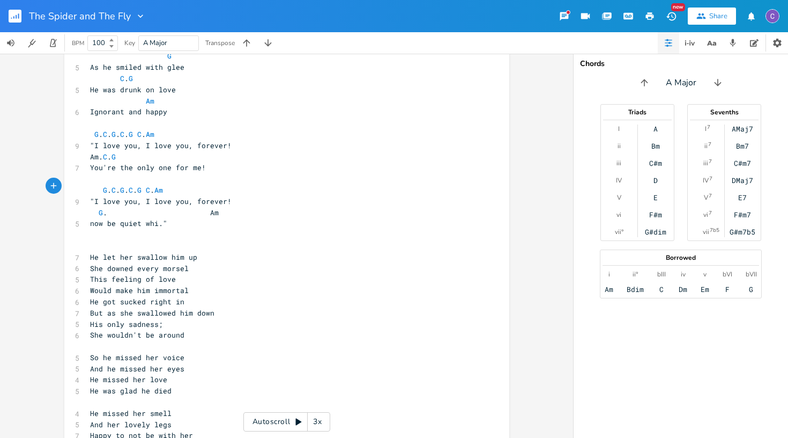
scroll to position [0, 2]
type textarea "le i eat"
click at [99, 218] on span "now be quiet while i eat."" at bounding box center [146, 223] width 112 height 10
type textarea "N"
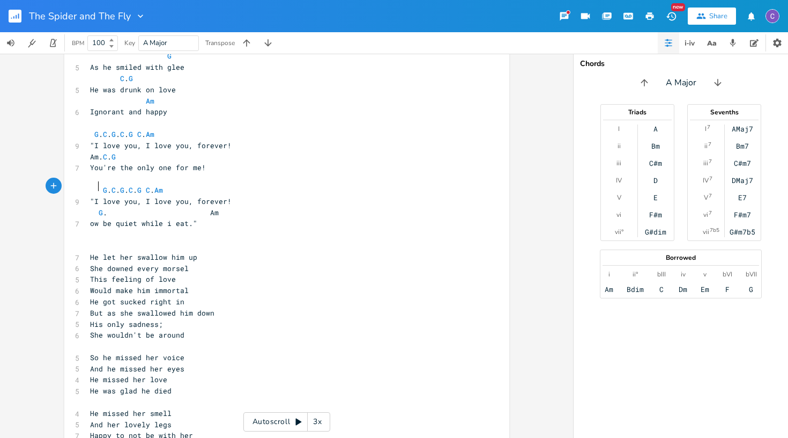
scroll to position [0, 4]
click at [197, 208] on span "G . Am" at bounding box center [154, 213] width 129 height 10
click at [178, 218] on span "Now be quiet while i eat."" at bounding box center [146, 223] width 112 height 10
type textarea "I"
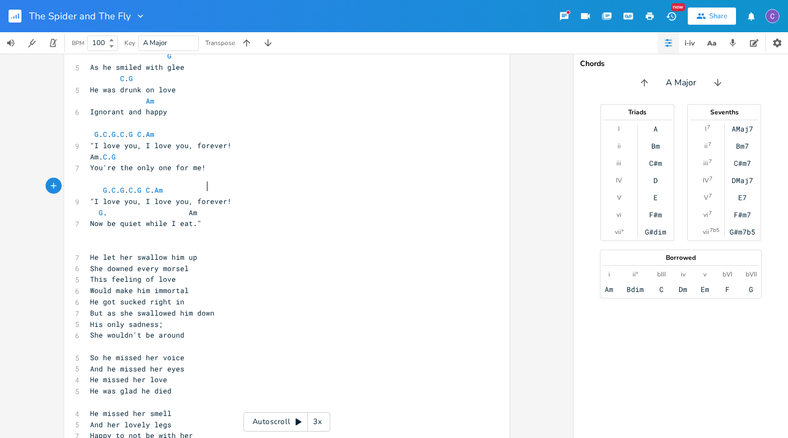
click at [214, 218] on pre "Now be quiet while I eat."" at bounding box center [281, 223] width 387 height 11
click at [90, 242] on pre "​" at bounding box center [281, 247] width 387 height 11
type textarea "Am"
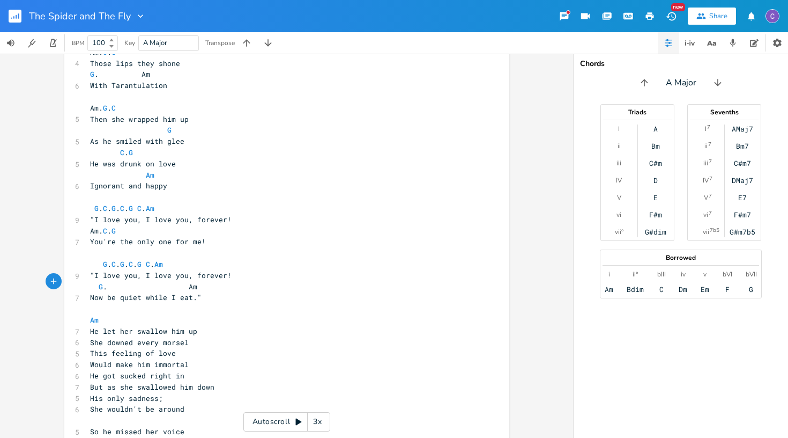
scroll to position [733, 0]
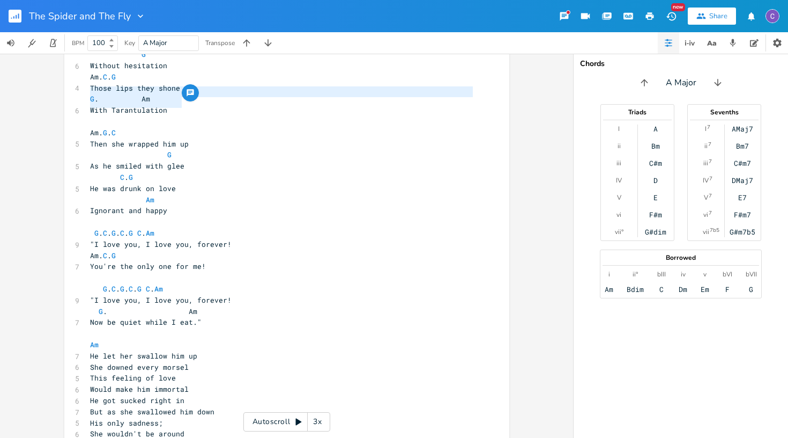
type textarea "Am. G. C"
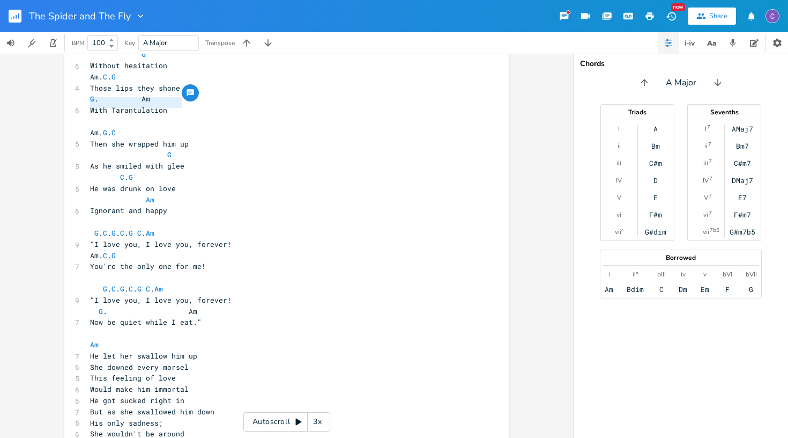
drag, startPoint x: 181, startPoint y: 104, endPoint x: 86, endPoint y: 101, distance: 95.0
click at [88, 127] on pre "Am. G . C" at bounding box center [281, 132] width 387 height 11
type textarea "m"
drag, startPoint x: 99, startPoint y: 307, endPoint x: 90, endPoint y: 306, distance: 9.7
click at [90, 339] on pre "Am" at bounding box center [281, 344] width 387 height 11
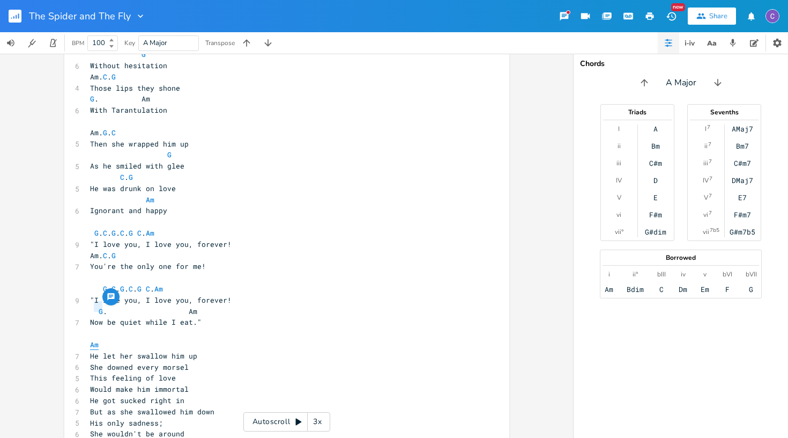
click at [90, 340] on span "Am" at bounding box center [94, 345] width 9 height 10
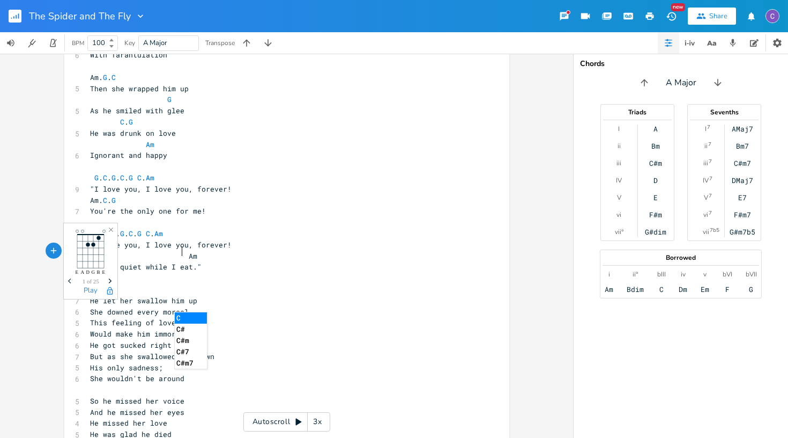
scroll to position [788, 0]
click at [192, 328] on pre "Would make him immortal" at bounding box center [281, 333] width 387 height 11
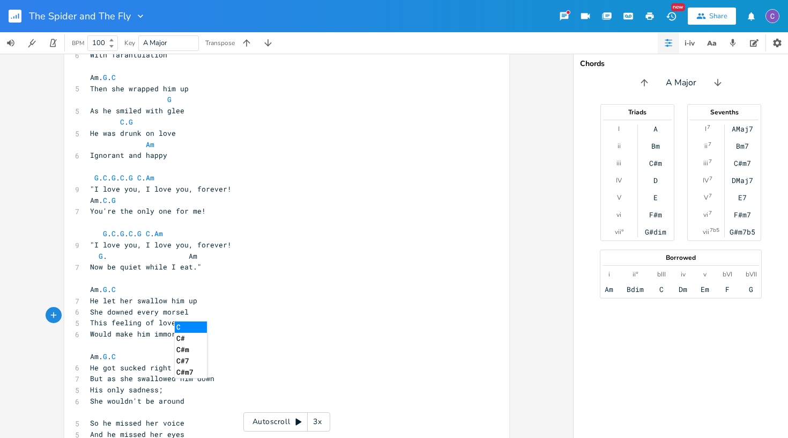
click at [157, 407] on pre "​" at bounding box center [281, 412] width 387 height 11
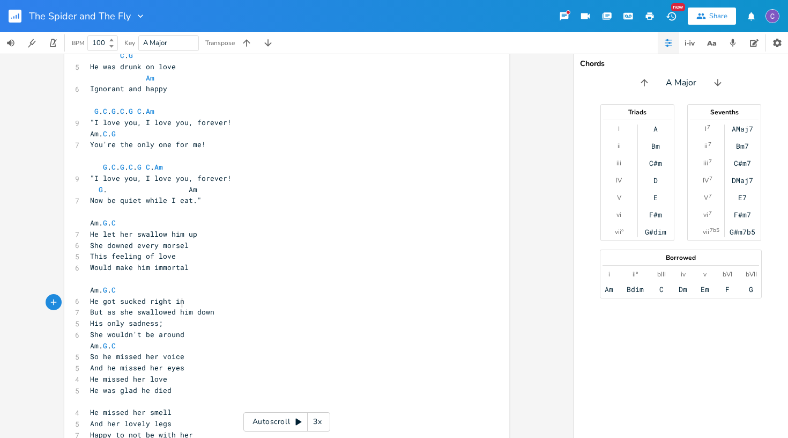
scroll to position [856, 0]
click at [111, 395] on pre "​" at bounding box center [281, 400] width 387 height 11
click at [181, 384] on pre "He was glad he died" at bounding box center [281, 389] width 387 height 11
click at [208, 316] on pre "His only sadness;" at bounding box center [281, 321] width 387 height 11
click at [203, 328] on pre "She wouldn't be around" at bounding box center [281, 333] width 387 height 11
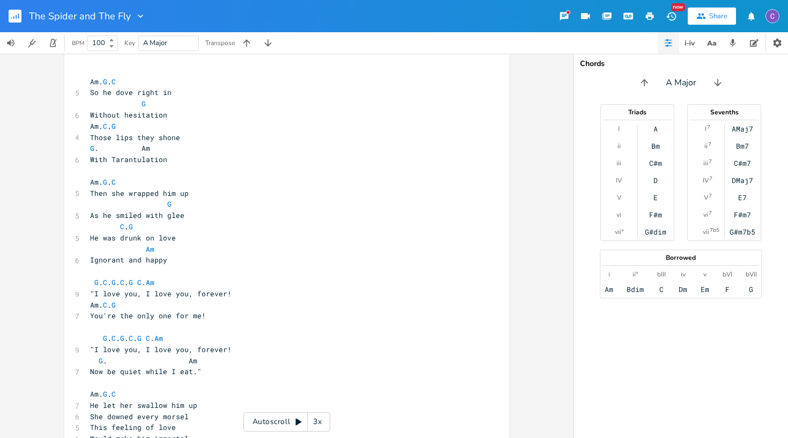
scroll to position [657, 0]
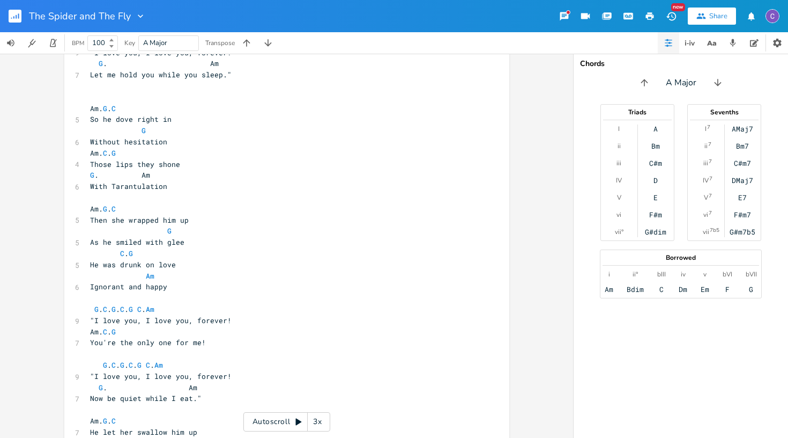
click at [90, 248] on span "C . G" at bounding box center [111, 253] width 43 height 10
type textarea "Am"
type textarea "C. G"
type textarea "Am C. G"
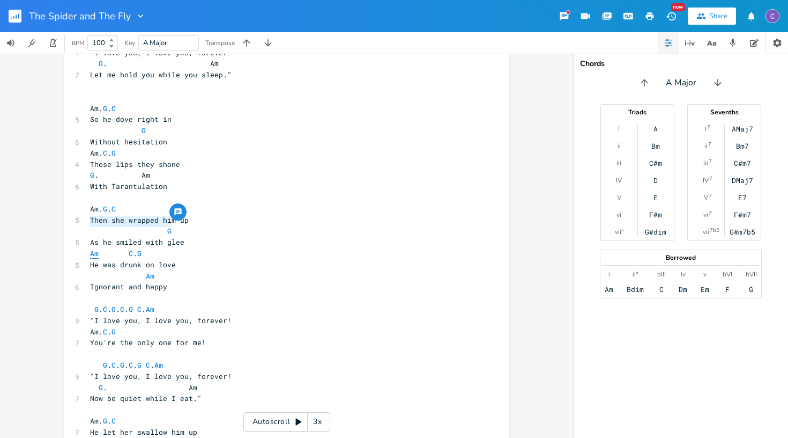
drag, startPoint x: 173, startPoint y: 222, endPoint x: 87, endPoint y: 223, distance: 86.4
click at [88, 248] on pre "Am C . G" at bounding box center [281, 253] width 387 height 11
type textarea "m. C. G"
drag, startPoint x: 160, startPoint y: 126, endPoint x: 90, endPoint y: 125, distance: 70.8
click at [90, 148] on pre "Am. C . G" at bounding box center [281, 153] width 387 height 11
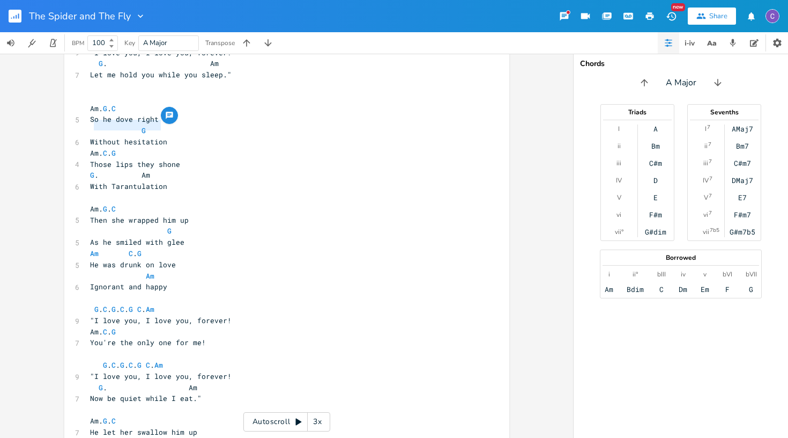
click at [203, 181] on pre "With Tarantulation" at bounding box center [281, 186] width 387 height 11
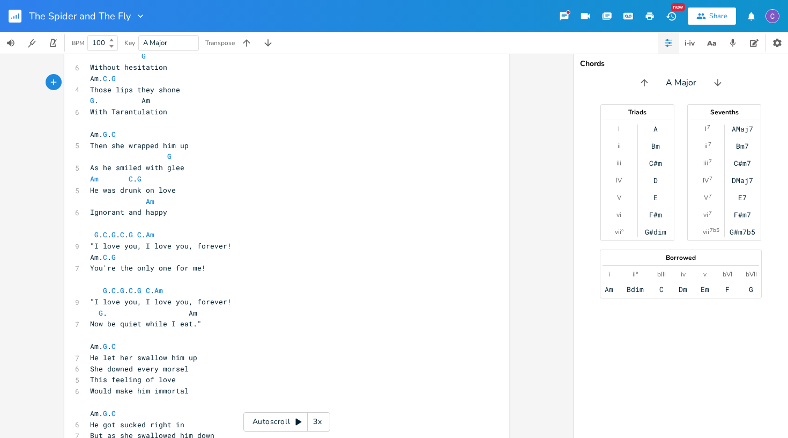
scroll to position [738, 0]
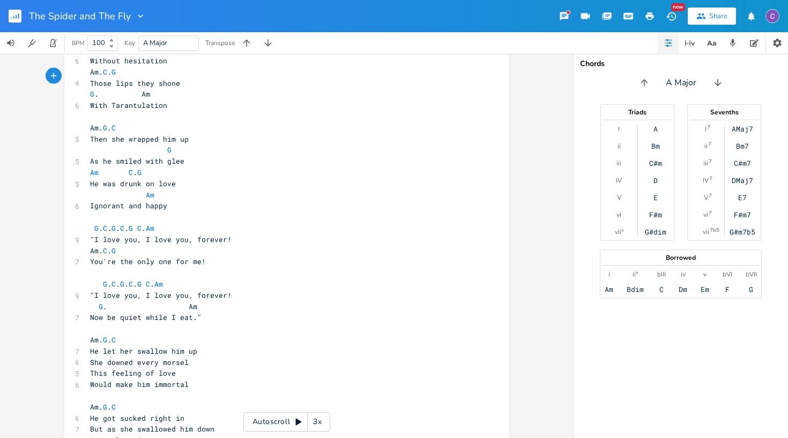
click at [186, 357] on pre "She downed every morsel" at bounding box center [281, 362] width 387 height 11
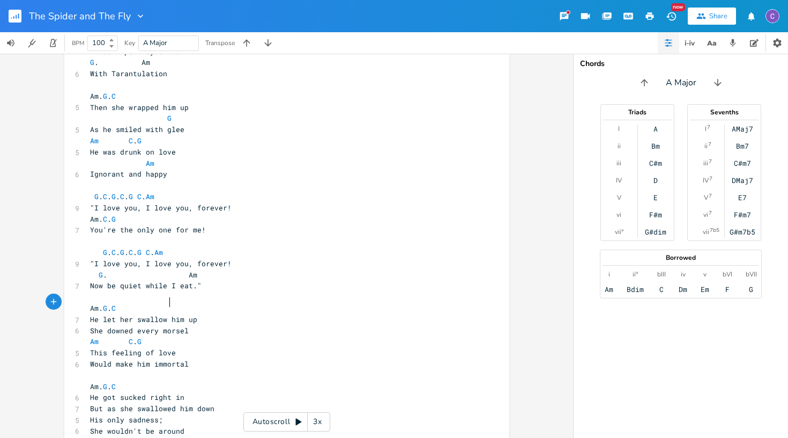
scroll to position [772, 0]
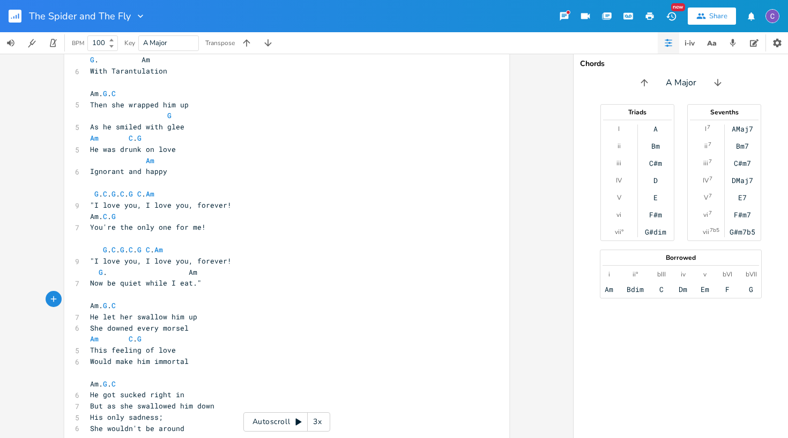
click at [188, 411] on pre "His only sadness;" at bounding box center [281, 416] width 387 height 11
click at [220, 400] on pre "But as she swallowed him down" at bounding box center [281, 405] width 387 height 11
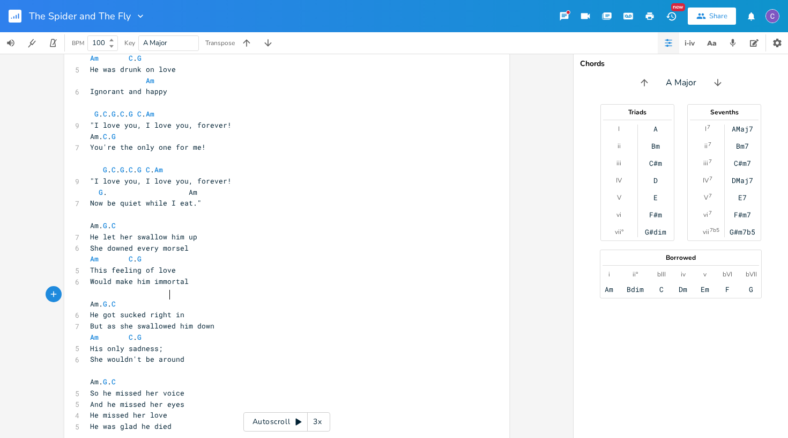
scroll to position [854, 0]
click at [201, 397] on pre "And he missed her eyes" at bounding box center [281, 402] width 387 height 11
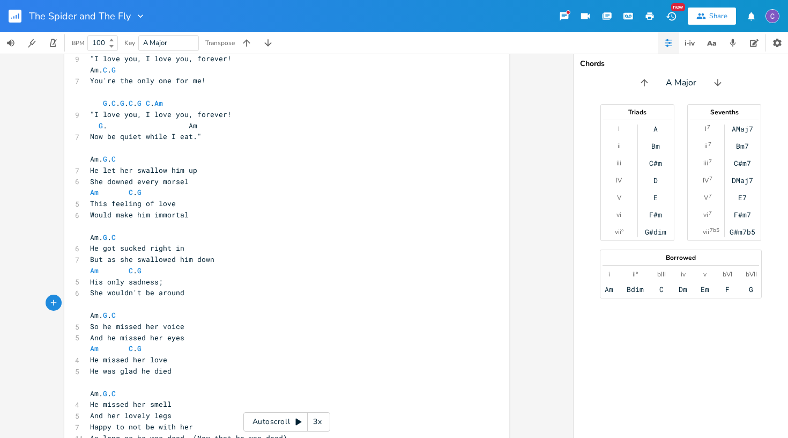
scroll to position [918, 0]
click at [206, 410] on pre "And her lovely legs" at bounding box center [281, 415] width 387 height 11
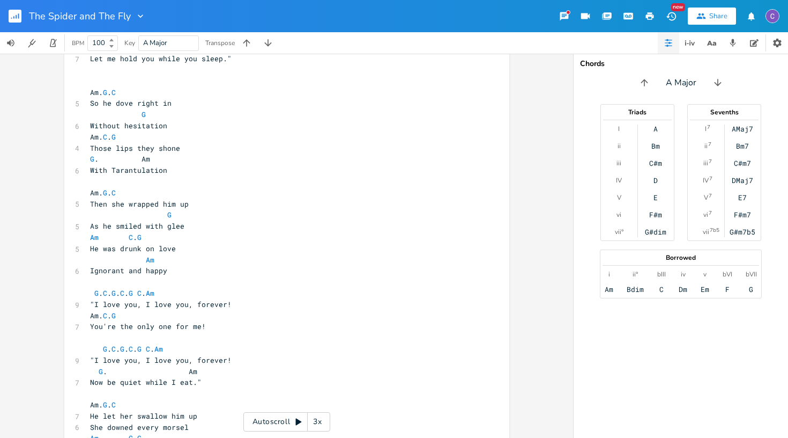
scroll to position [668, 0]
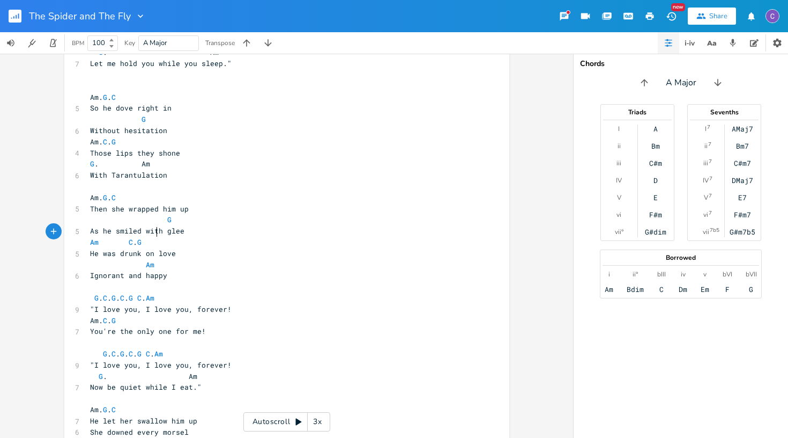
type textarea "Am"
drag, startPoint x: 156, startPoint y: 233, endPoint x: 122, endPoint y: 233, distance: 33.8
click at [122, 259] on pre "Am" at bounding box center [281, 264] width 387 height 11
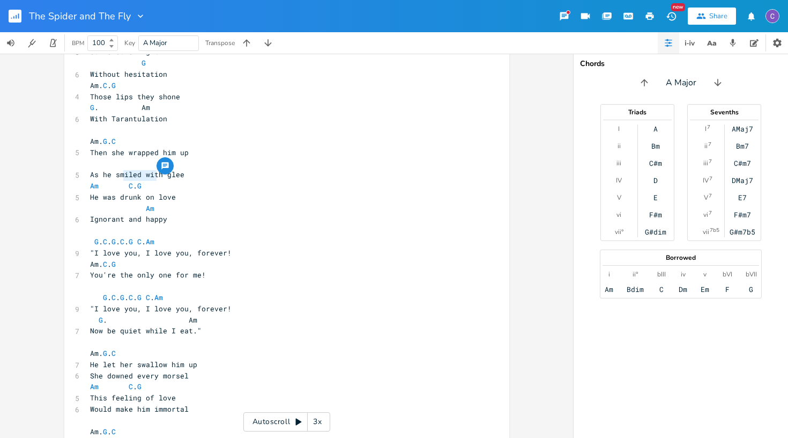
scroll to position [726, 0]
click at [179, 390] on pre "This feeling of love" at bounding box center [281, 395] width 387 height 11
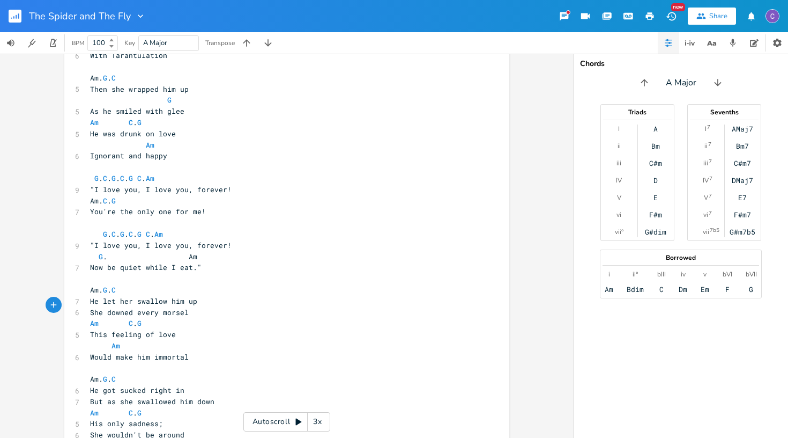
scroll to position [797, 0]
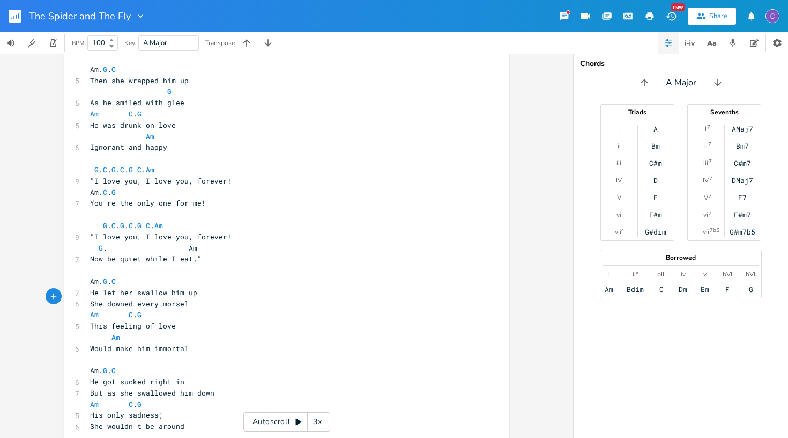
click at [207, 409] on pre "His only sadness;" at bounding box center [281, 414] width 387 height 11
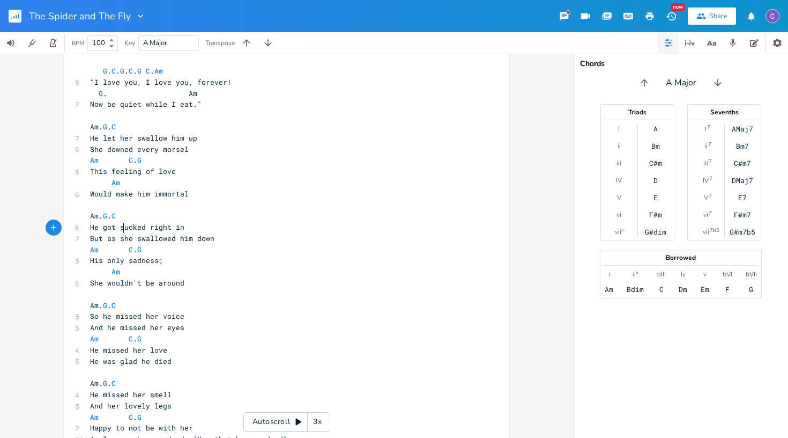
scroll to position [950, 0]
click at [183, 345] on pre "He missed her love" at bounding box center [281, 350] width 387 height 11
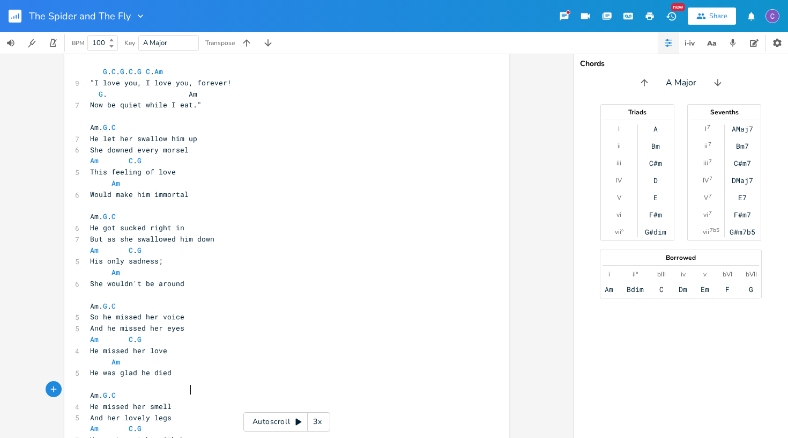
click at [212, 434] on pre "Happy to not be with her" at bounding box center [281, 439] width 387 height 11
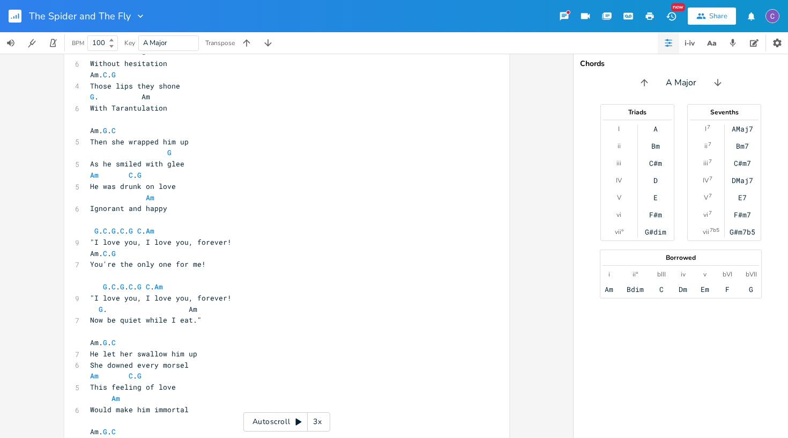
scroll to position [735, 0]
type textarea "G"
drag, startPoint x: 169, startPoint y: 121, endPoint x: 156, endPoint y: 121, distance: 13.4
click at [156, 148] on pre "G" at bounding box center [281, 153] width 387 height 11
click at [211, 349] on pre "He let her swallow him up" at bounding box center [281, 354] width 387 height 11
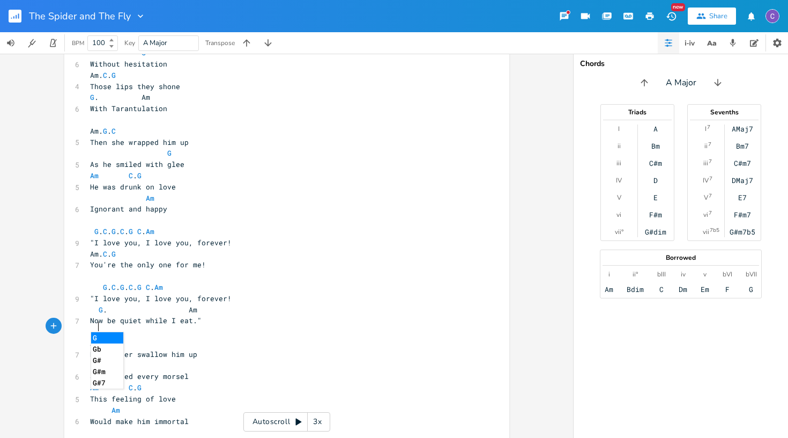
scroll to position [736, 0]
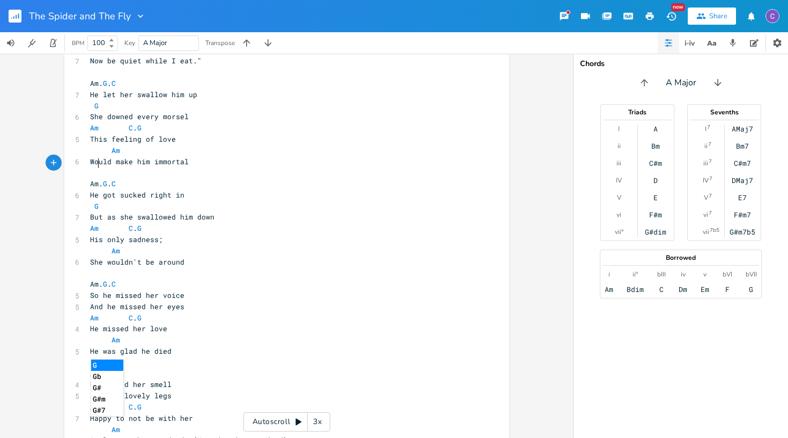
scroll to position [993, 0]
click at [194, 291] on pre "So he missed her voice" at bounding box center [281, 296] width 387 height 11
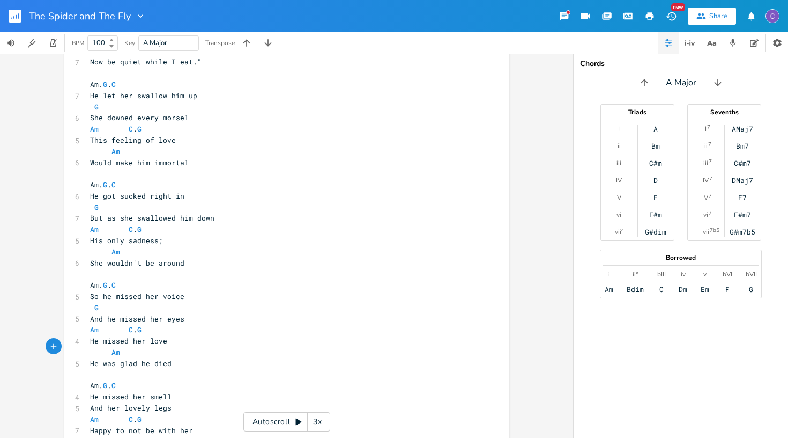
click at [189, 391] on pre "He missed her smell" at bounding box center [281, 396] width 387 height 11
click at [301, 391] on pre "He missed her smell" at bounding box center [281, 396] width 387 height 11
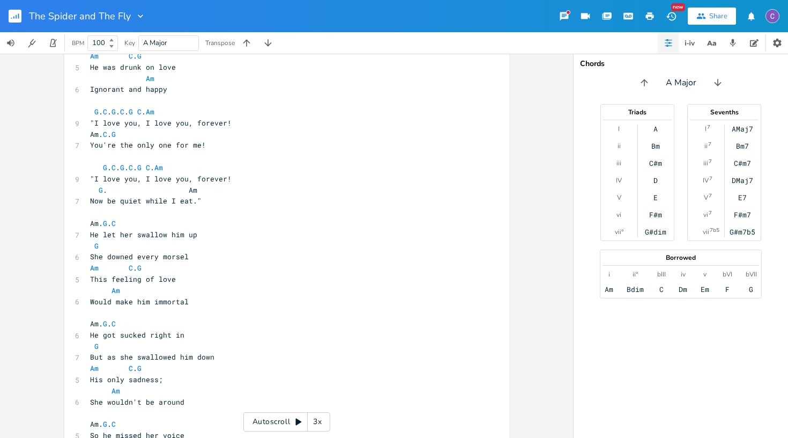
scroll to position [855, 0]
click at [94, 240] on span "G" at bounding box center [96, 245] width 4 height 10
drag, startPoint x: 128, startPoint y: 218, endPoint x: 103, endPoint y: 217, distance: 24.7
click at [103, 251] on span "She downed every morsel" at bounding box center [139, 256] width 99 height 10
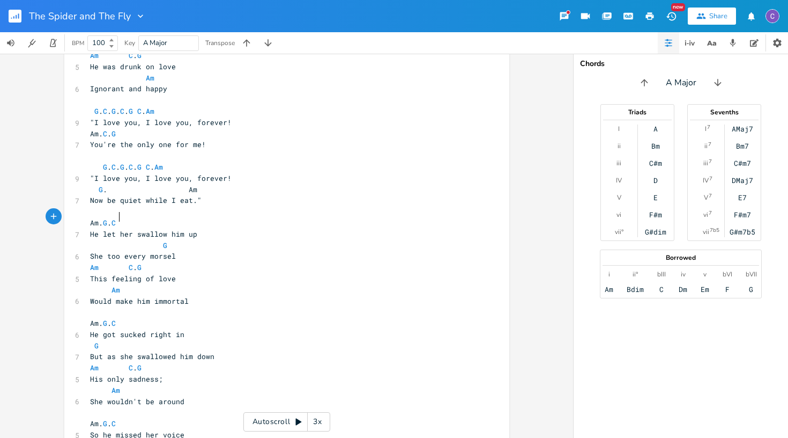
type textarea "took"
click at [105, 285] on span "Am" at bounding box center [107, 290] width 34 height 10
click at [112, 285] on span "Am" at bounding box center [116, 290] width 9 height 10
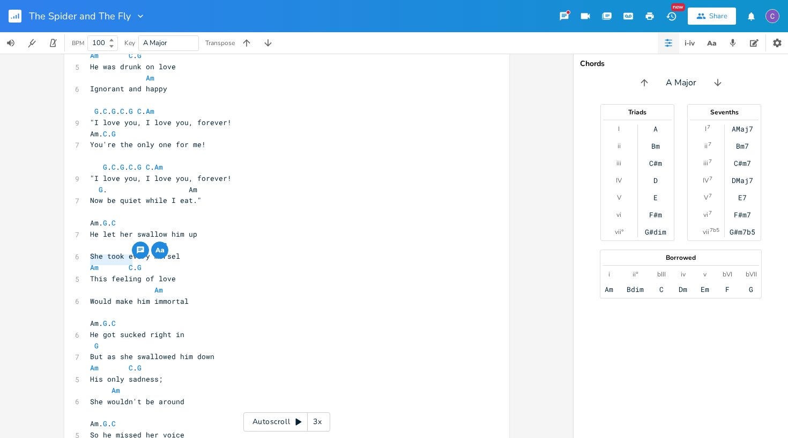
drag, startPoint x: 127, startPoint y: 258, endPoint x: 87, endPoint y: 258, distance: 39.2
click at [90, 296] on span "Would make him immortal" at bounding box center [139, 301] width 99 height 10
type textarea "Made"
click at [146, 285] on span "Am" at bounding box center [128, 290] width 77 height 10
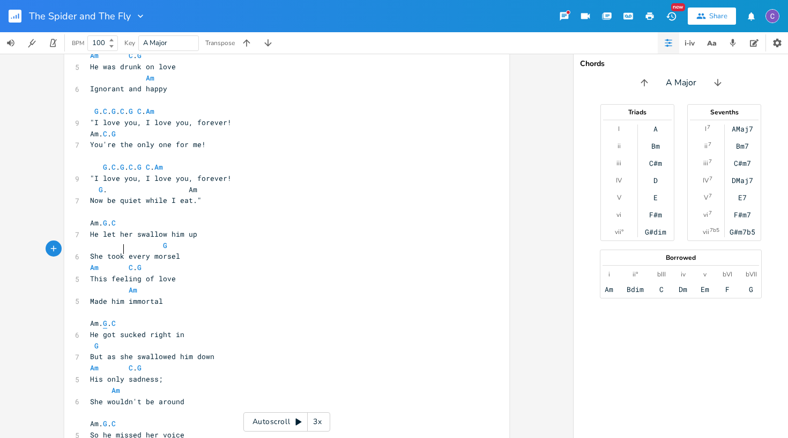
click at [107, 318] on span "G" at bounding box center [105, 323] width 4 height 10
click at [116, 318] on span "C" at bounding box center [114, 323] width 4 height 10
click at [156, 340] on pre "G" at bounding box center [281, 345] width 387 height 11
click at [90, 341] on span "G" at bounding box center [94, 346] width 9 height 10
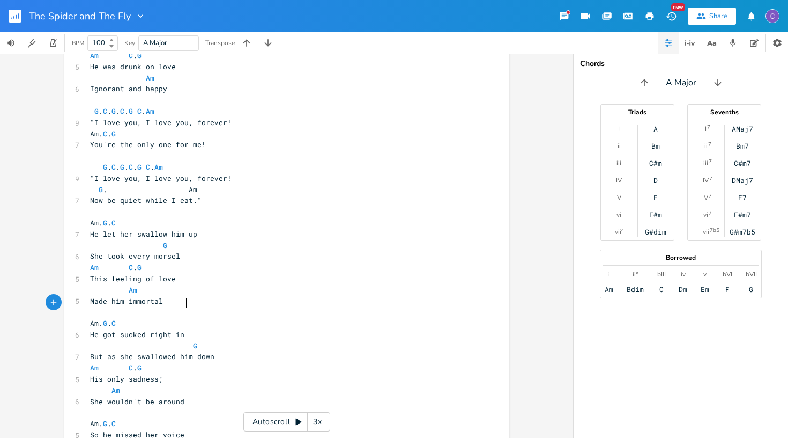
scroll to position [0, 36]
click at [658, 232] on div "G#dim" at bounding box center [655, 231] width 21 height 9
click at [748, 233] on div "G#m7b5" at bounding box center [743, 231] width 26 height 9
click at [655, 231] on div "G#dim" at bounding box center [655, 231] width 21 height 9
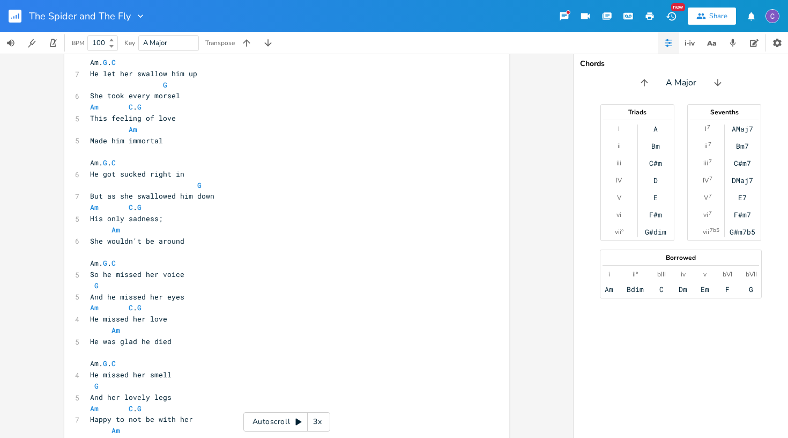
scroll to position [1015, 0]
drag, startPoint x: 669, startPoint y: 231, endPoint x: 646, endPoint y: 232, distance: 22.5
click at [646, 232] on div "A Bm C#m D E F#m G#dim" at bounding box center [656, 180] width 36 height 112
copy div "G#dim"
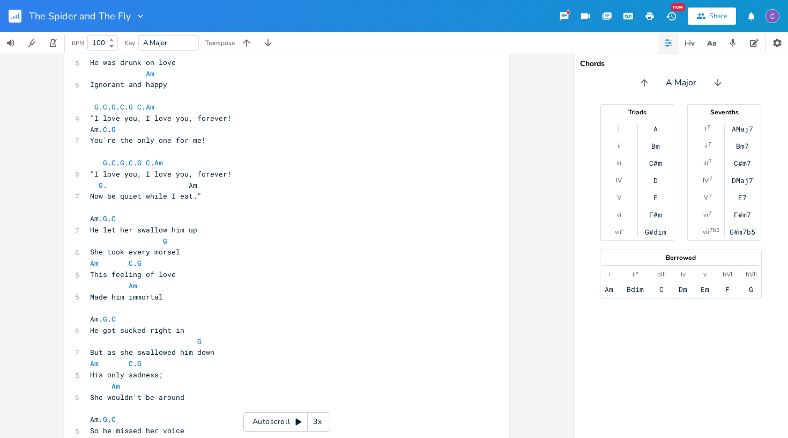
scroll to position [859, 0]
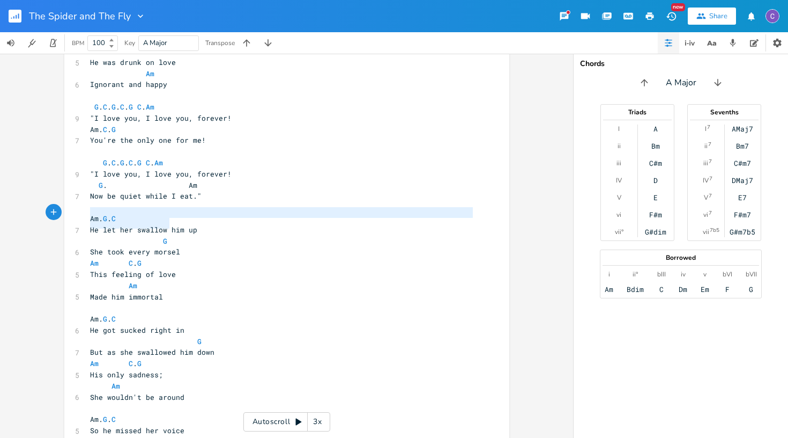
type textarea "Am C. G"
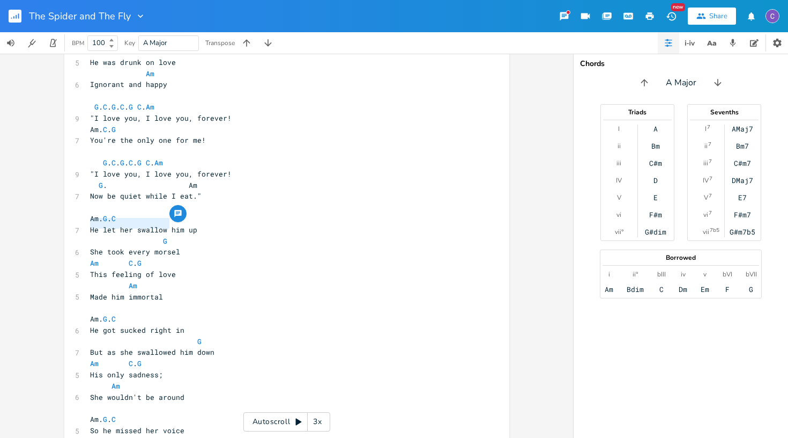
drag, startPoint x: 167, startPoint y: 224, endPoint x: 83, endPoint y: 224, distance: 84.2
click at [116, 201] on span "Next" at bounding box center [116, 198] width 14 height 19
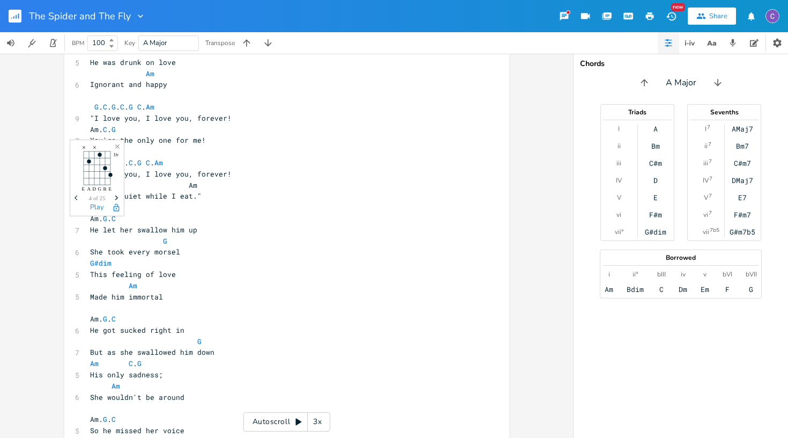
click at [116, 201] on span "Next" at bounding box center [116, 198] width 14 height 19
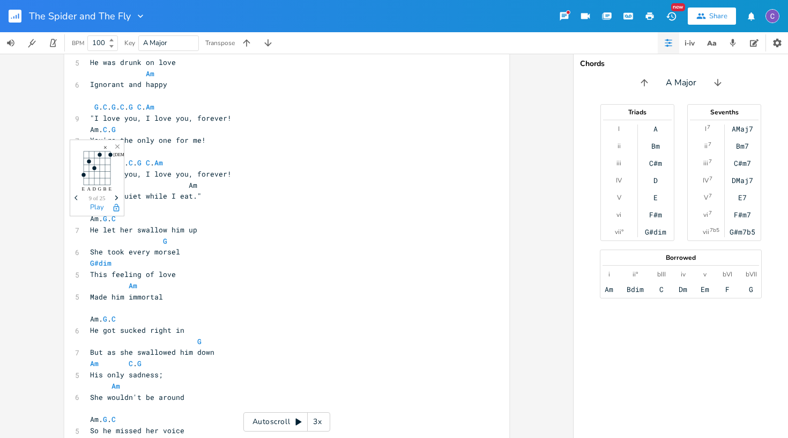
click at [116, 201] on span "Next" at bounding box center [116, 198] width 14 height 19
click at [117, 149] on icon "Close" at bounding box center [118, 147] width 8 height 8
drag, startPoint x: 757, startPoint y: 231, endPoint x: 732, endPoint y: 235, distance: 25.7
click at [732, 235] on div "AMaj7 Bm7 C#m7 DMaj7 E7 F#m7 G#m7b5" at bounding box center [743, 180] width 36 height 112
copy div "G#m7b5"
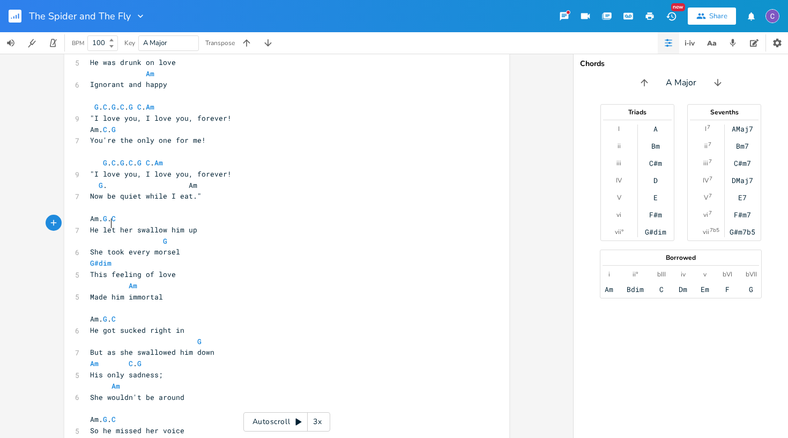
type textarea "G#dim"
drag, startPoint x: 108, startPoint y: 225, endPoint x: 82, endPoint y: 225, distance: 26.3
click at [119, 200] on icon "Next" at bounding box center [119, 198] width 6 height 6
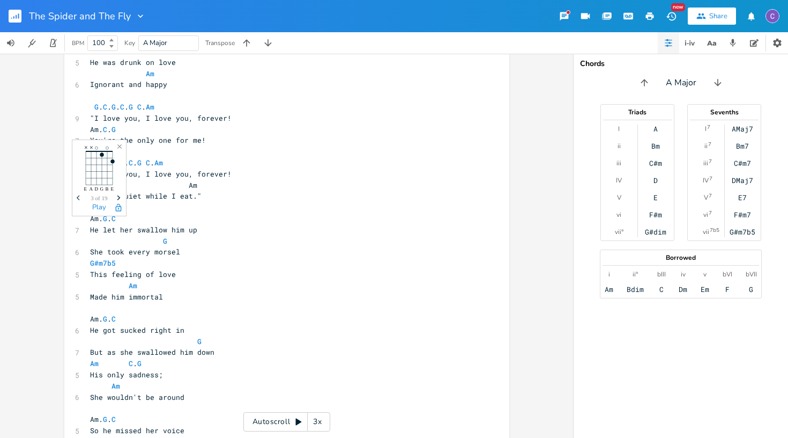
click at [119, 200] on icon "Next" at bounding box center [119, 198] width 6 height 6
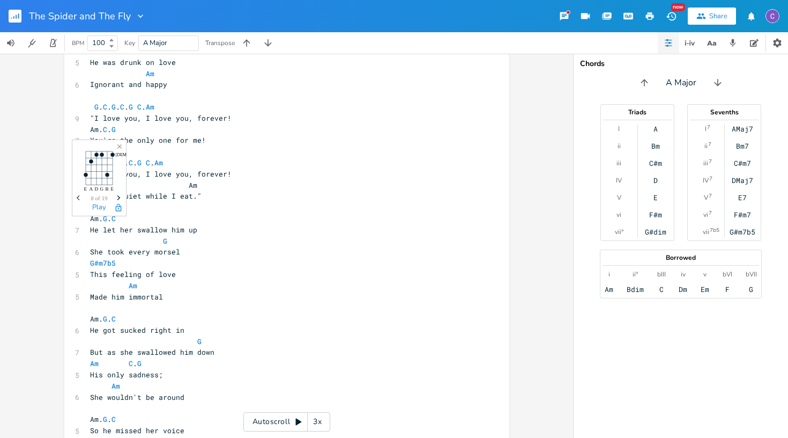
click at [119, 200] on icon "Next" at bounding box center [119, 198] width 6 height 6
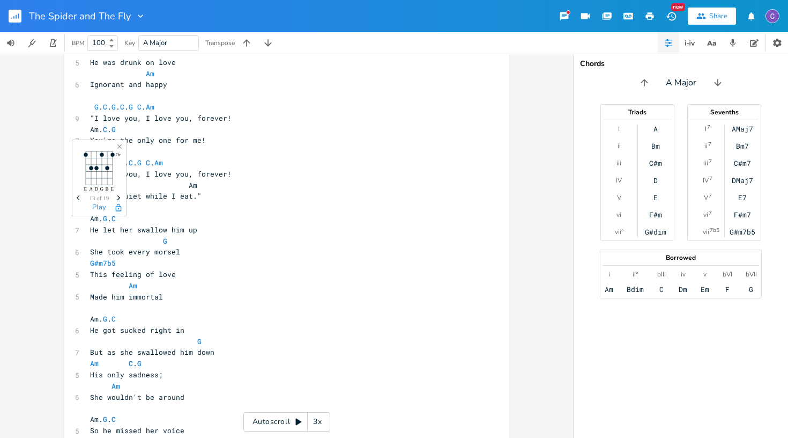
click at [119, 200] on icon "Next" at bounding box center [119, 198] width 6 height 6
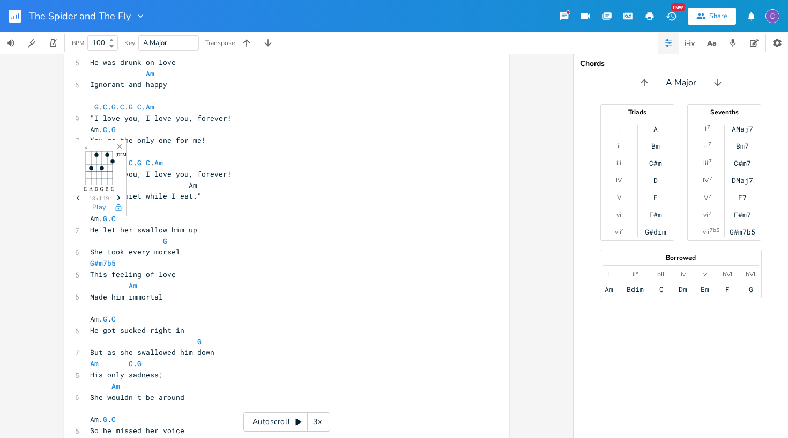
click at [119, 200] on icon "Next" at bounding box center [119, 198] width 6 height 6
click at [120, 146] on icon "Close" at bounding box center [120, 147] width 8 height 8
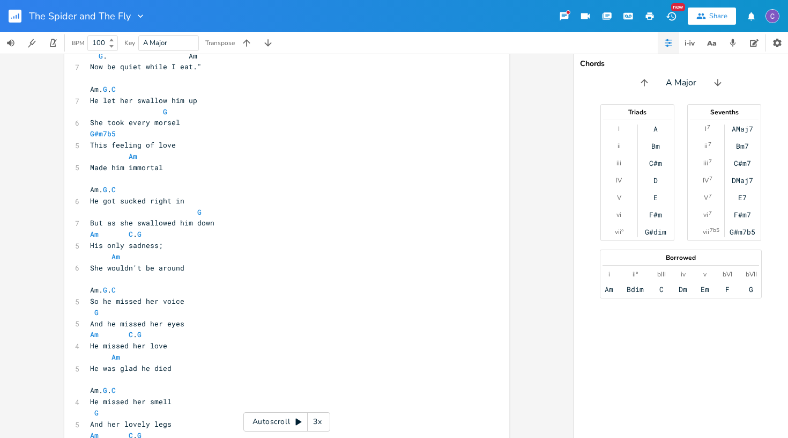
scroll to position [972, 0]
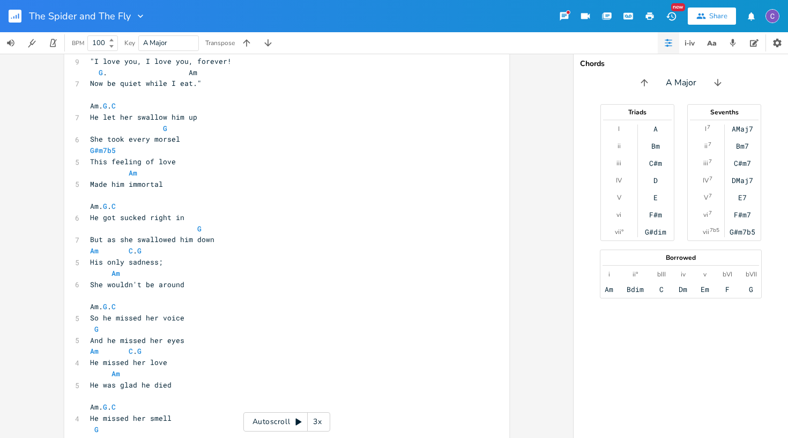
drag, startPoint x: 669, startPoint y: 232, endPoint x: 647, endPoint y: 232, distance: 21.5
click at [647, 232] on div "A Bm C#m D E F#m G#dim" at bounding box center [656, 180] width 36 height 112
copy div "G#dim"
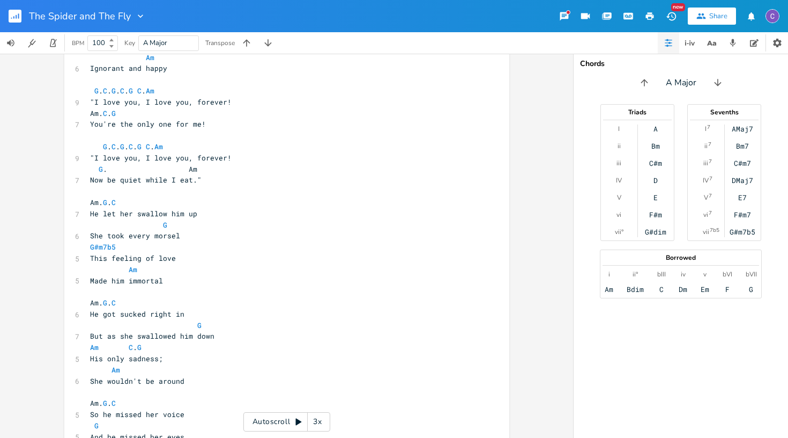
scroll to position [853, 0]
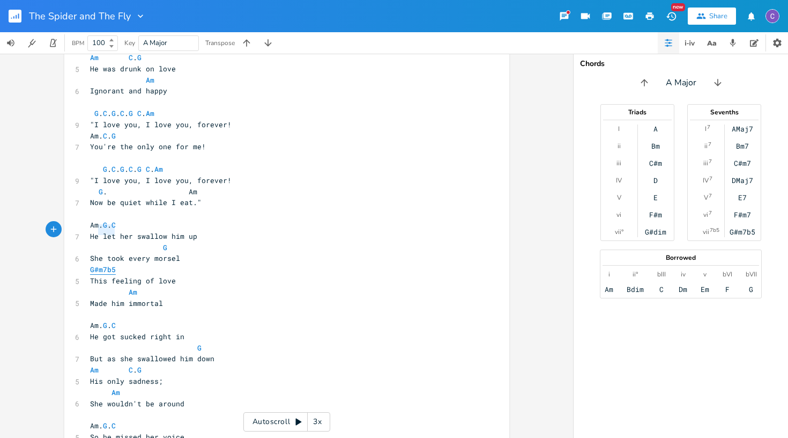
type textarea "#m7b5"
drag, startPoint x: 115, startPoint y: 230, endPoint x: 89, endPoint y: 230, distance: 25.7
click at [89, 264] on pre "G#m7b5" at bounding box center [281, 269] width 387 height 11
click at [139, 264] on pre "G#m7b5" at bounding box center [281, 269] width 387 height 11
type textarea "G#m7b5"
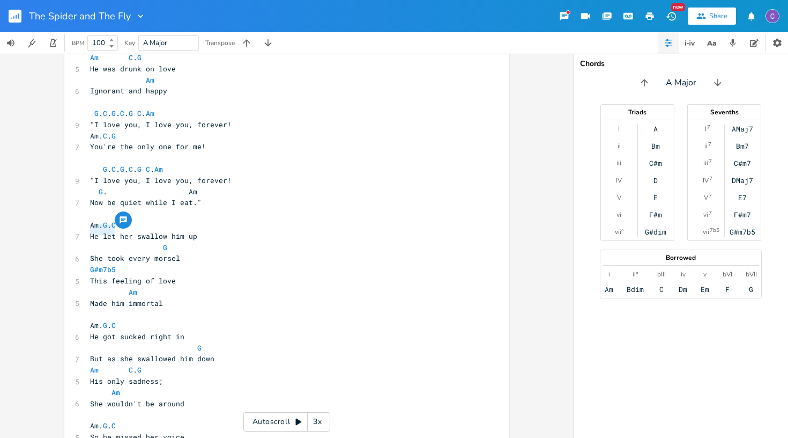
drag, startPoint x: 116, startPoint y: 230, endPoint x: 83, endPoint y: 228, distance: 33.3
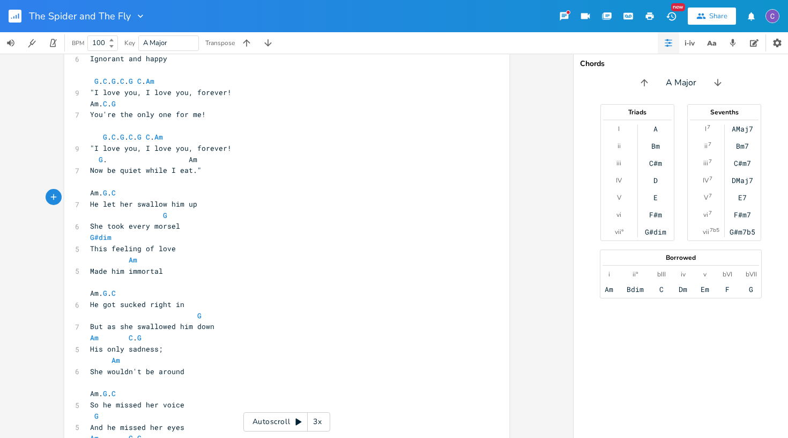
scroll to position [886, 0]
type textarea "Am C. G"
drag, startPoint x: 169, startPoint y: 294, endPoint x: 85, endPoint y: 293, distance: 83.7
click at [88, 331] on pre "Am C . G" at bounding box center [281, 336] width 387 height 11
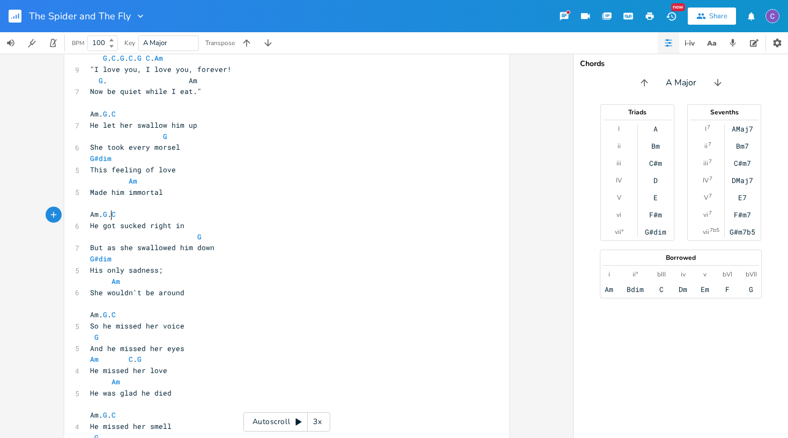
scroll to position [968, 0]
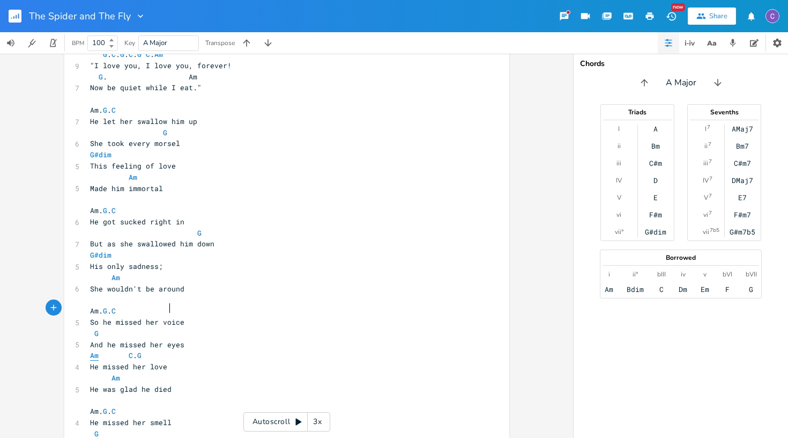
type textarea "Am C. G"
drag, startPoint x: 175, startPoint y: 308, endPoint x: 83, endPoint y: 308, distance: 91.7
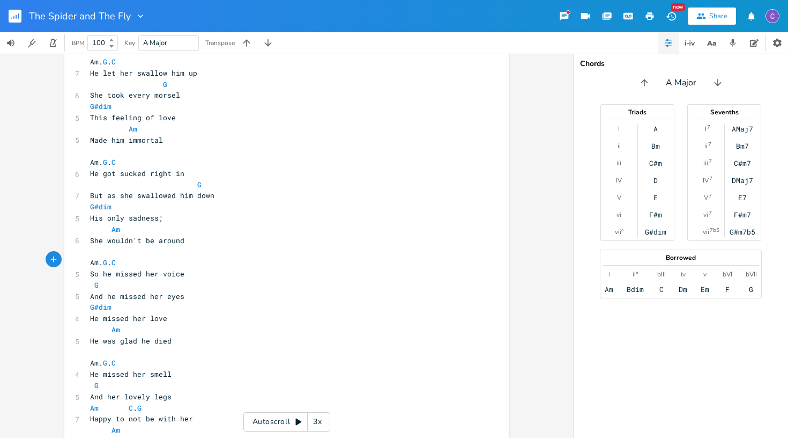
scroll to position [1015, 0]
type textarea "Am C. G"
drag, startPoint x: 174, startPoint y: 357, endPoint x: 85, endPoint y: 356, distance: 88.5
click at [88, 403] on pre "Am C . G" at bounding box center [281, 408] width 387 height 11
paste textarea
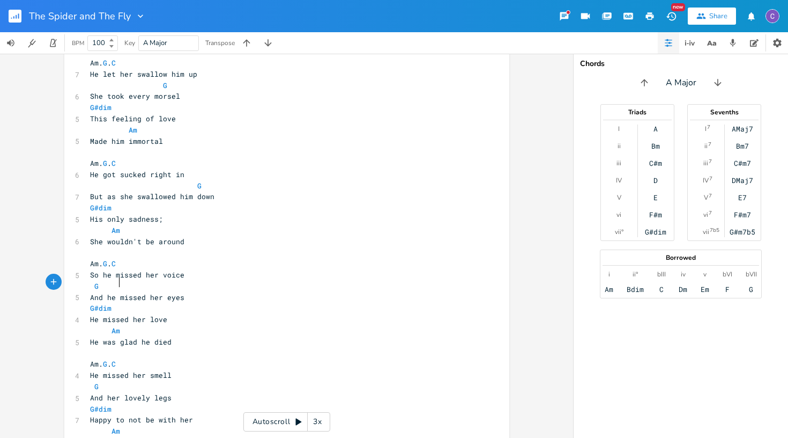
type textarea "Am"
drag, startPoint x: 117, startPoint y: 284, endPoint x: 106, endPoint y: 284, distance: 11.3
click at [106, 326] on span "Am" at bounding box center [107, 331] width 34 height 10
type textarea "C"
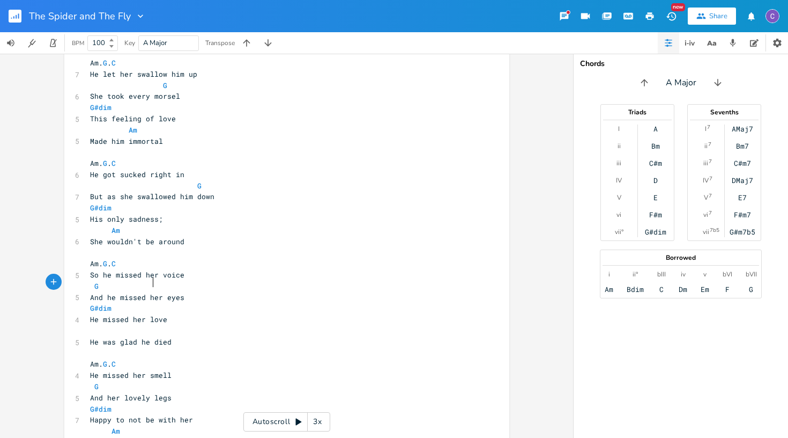
scroll to position [0, 4]
type textarea "Am"
drag, startPoint x: 119, startPoint y: 182, endPoint x: 107, endPoint y: 183, distance: 11.8
click at [107, 225] on span "Am" at bounding box center [107, 230] width 34 height 10
type textarea "C"
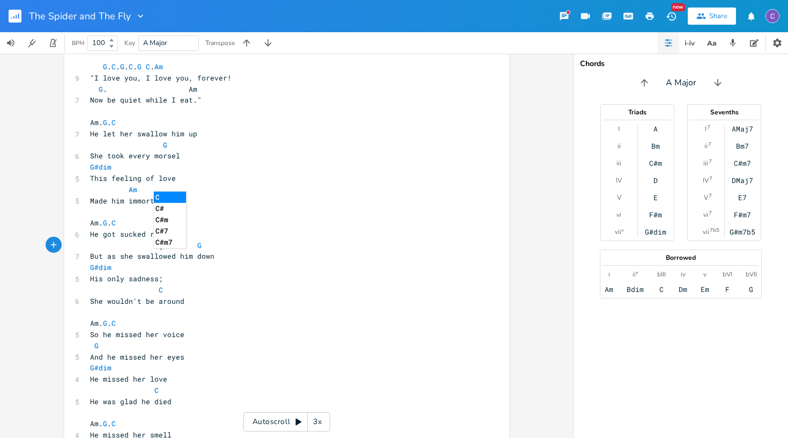
scroll to position [949, 0]
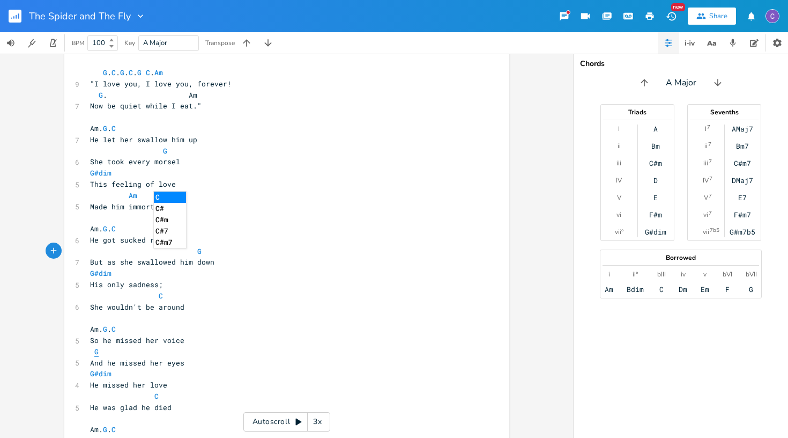
click at [94, 346] on span "G" at bounding box center [96, 351] width 4 height 10
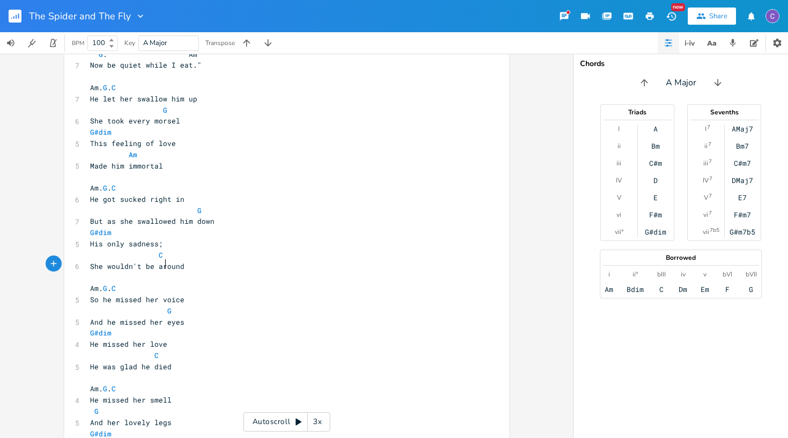
scroll to position [1014, 0]
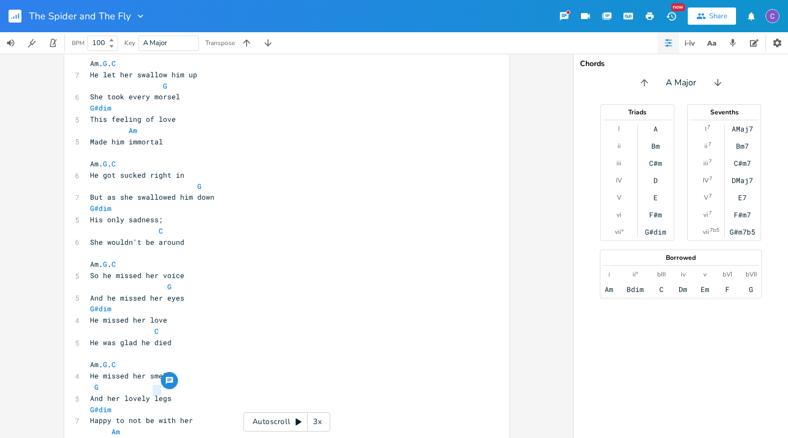
click at [151, 437] on span "As long as he was dead. (Now that he was dead)" at bounding box center [188, 443] width 197 height 10
type textarea "ere"
type textarea "(Now that he was dead)"
drag, startPoint x: 285, startPoint y: 394, endPoint x: 189, endPoint y: 393, distance: 96.0
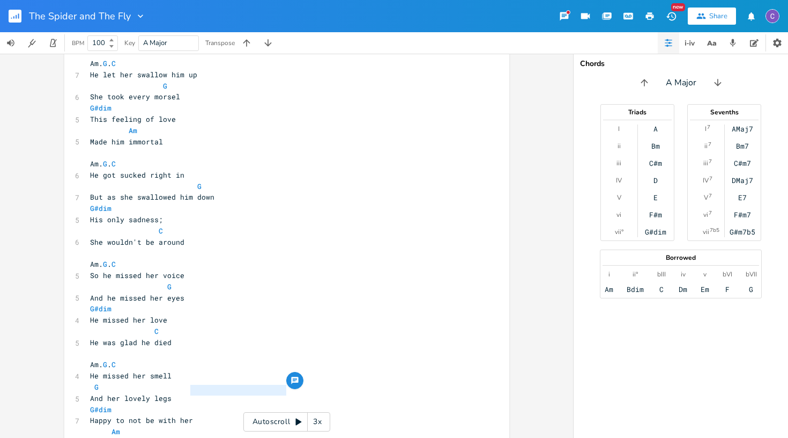
click at [189, 437] on pre "As long as he were dead. (Now that he was dead)" at bounding box center [281, 442] width 387 height 11
click at [107, 426] on span "Am" at bounding box center [107, 431] width 34 height 10
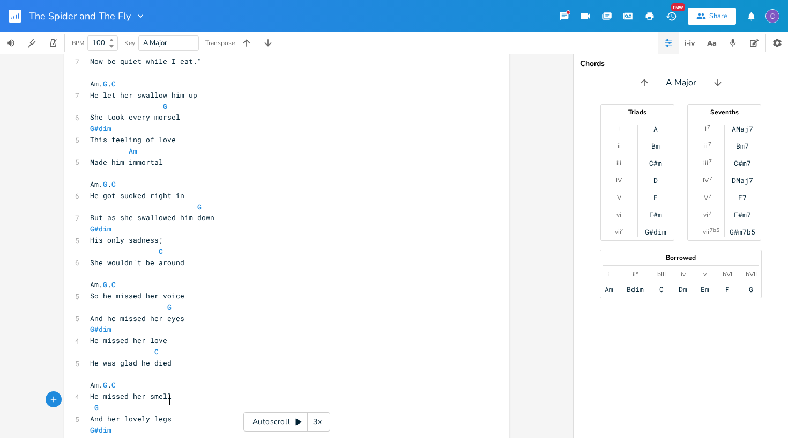
scroll to position [990, 0]
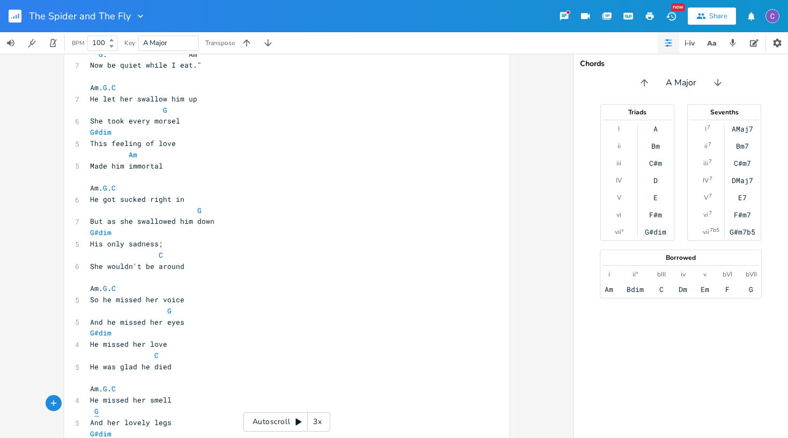
click at [94, 406] on span "G" at bounding box center [96, 411] width 4 height 10
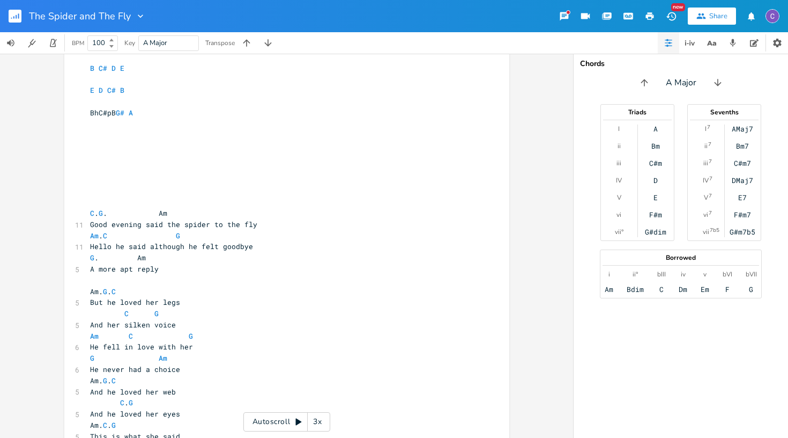
scroll to position [103, 0]
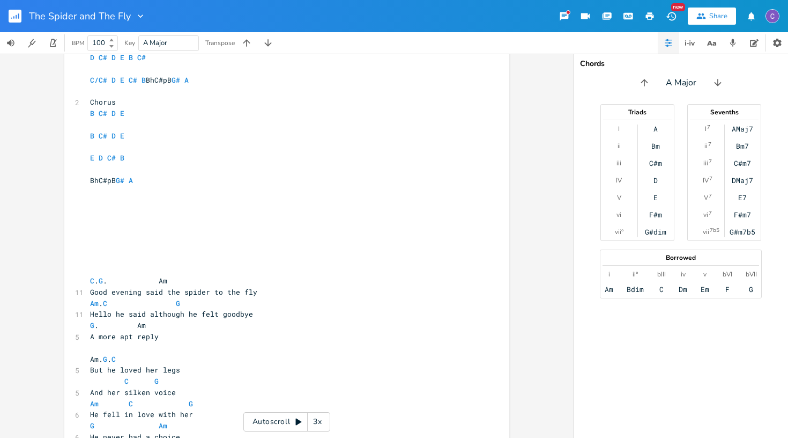
click at [300, 421] on icon at bounding box center [299, 421] width 6 height 7
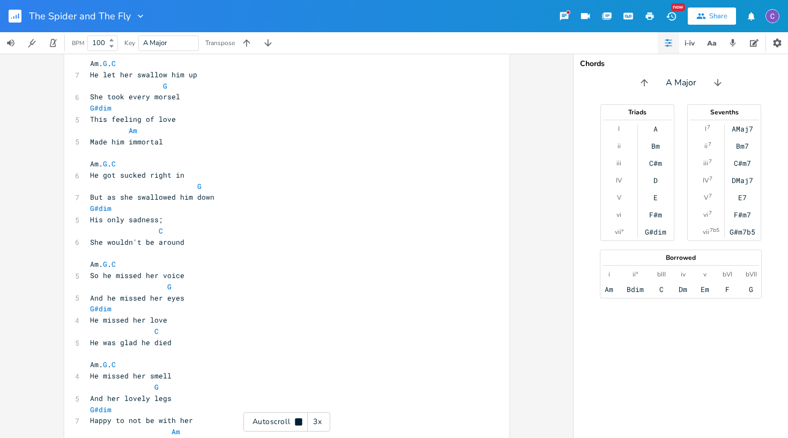
scroll to position [1015, 0]
